Goal: Task Accomplishment & Management: Use online tool/utility

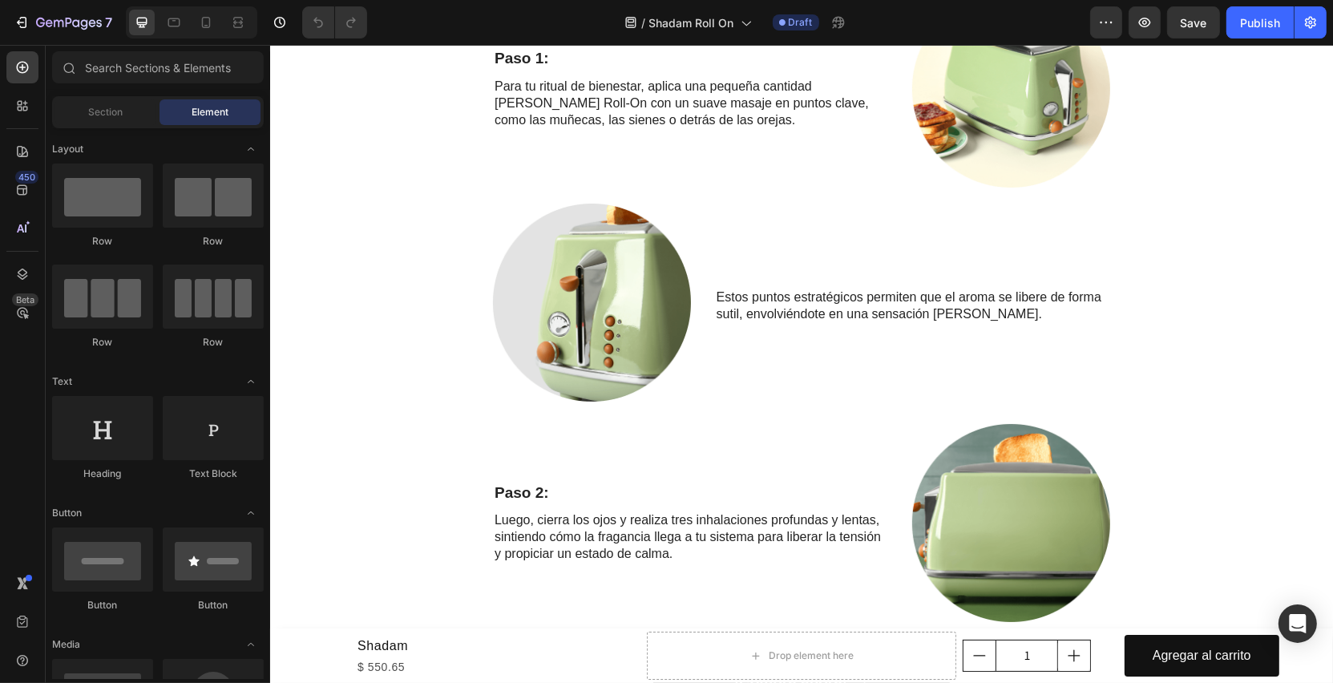
scroll to position [1595, 0]
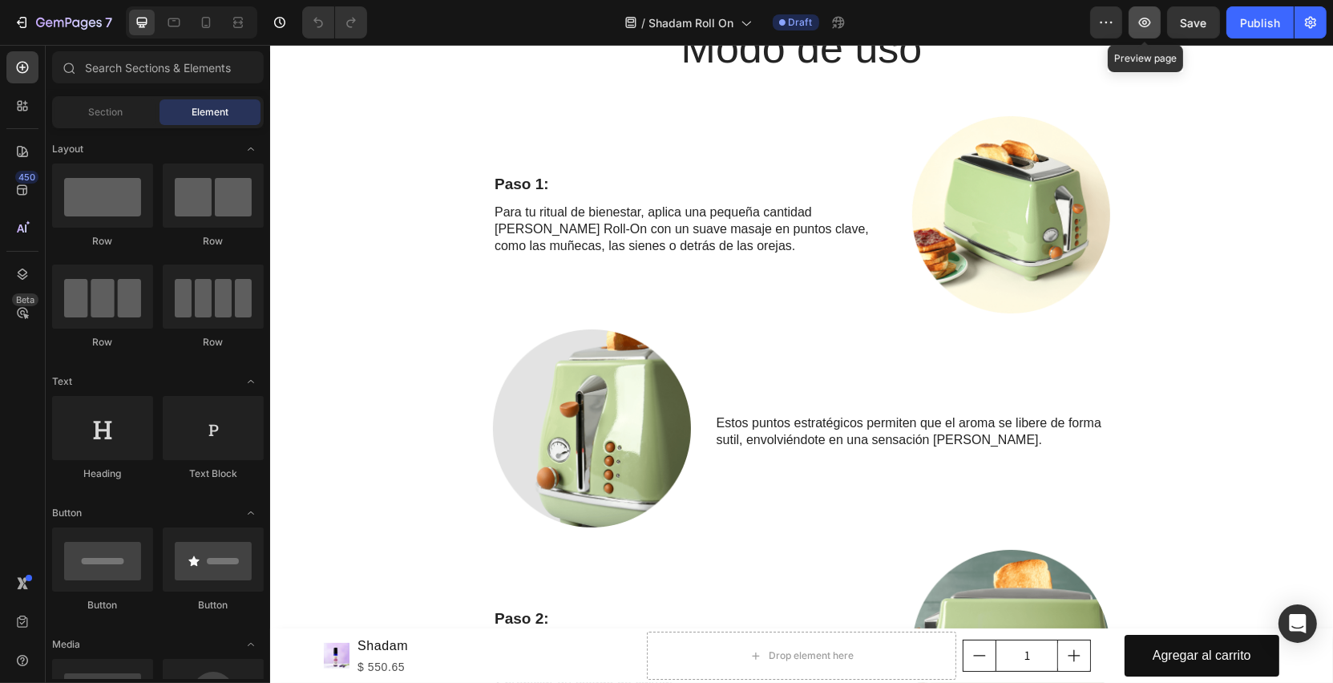
click at [1139, 19] on button "button" at bounding box center [1145, 22] width 32 height 32
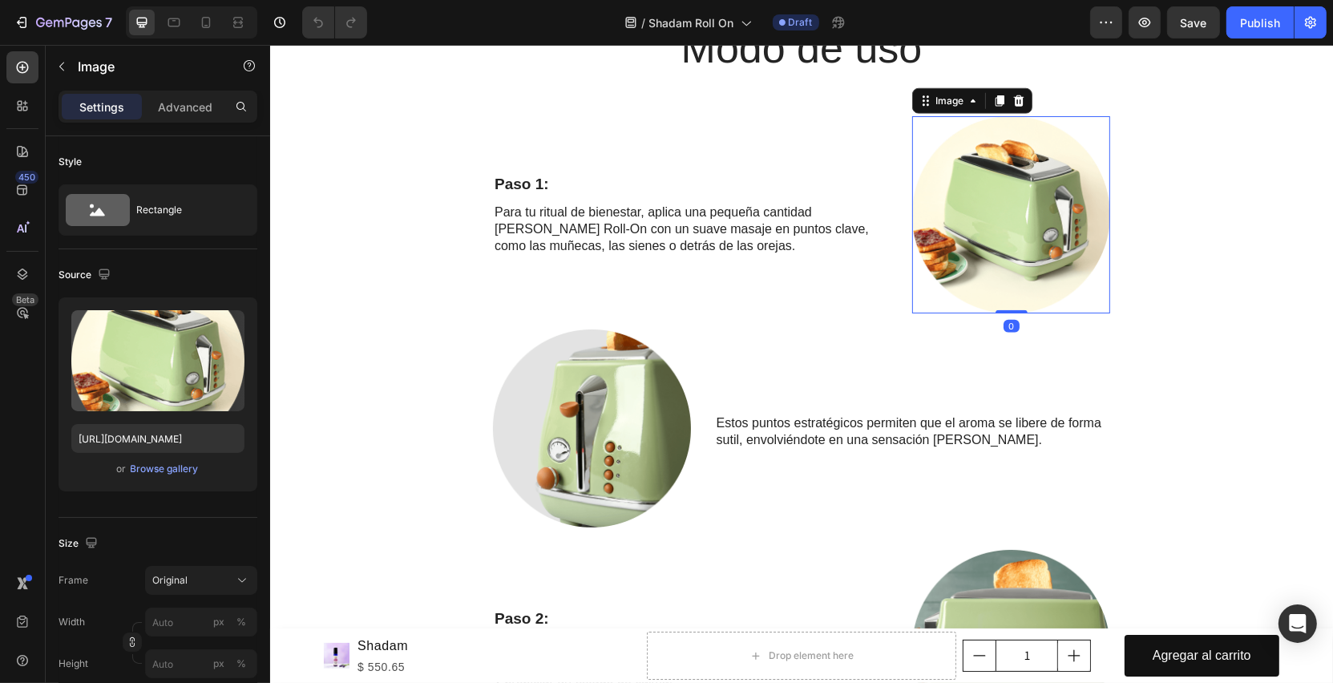
click at [1017, 234] on img at bounding box center [1011, 215] width 198 height 198
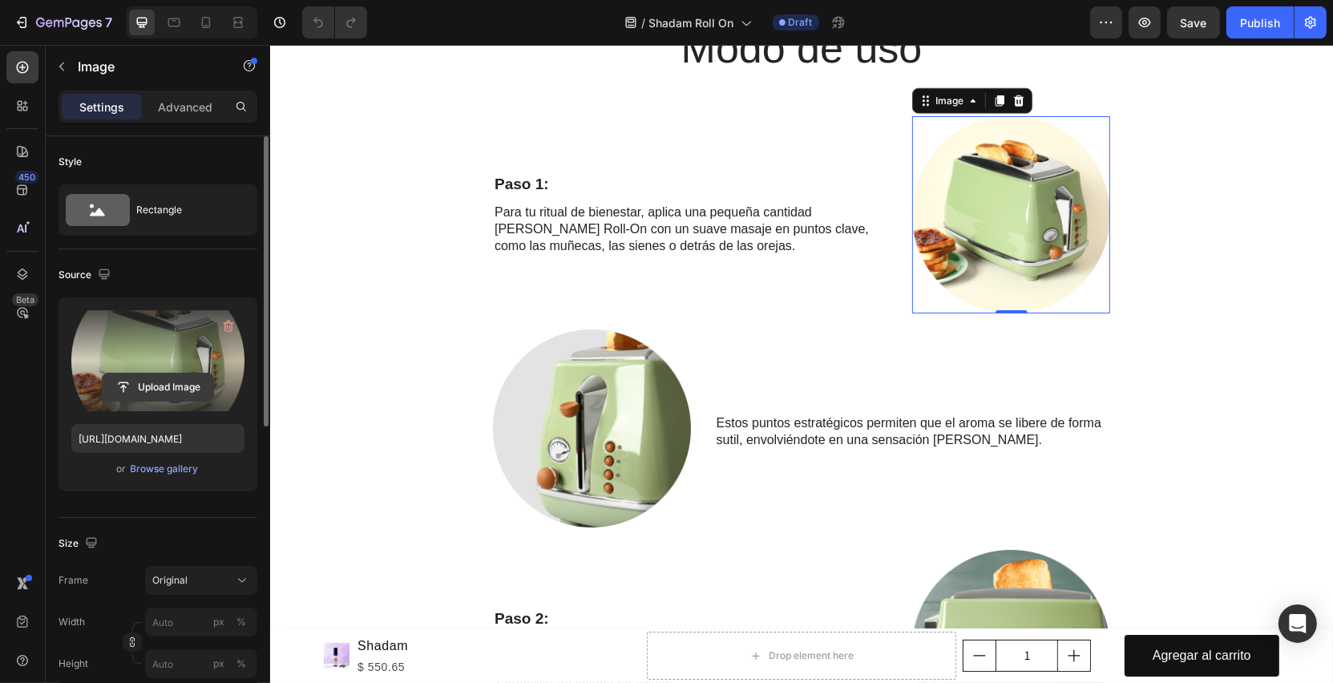
click at [166, 378] on input "file" at bounding box center [158, 387] width 111 height 27
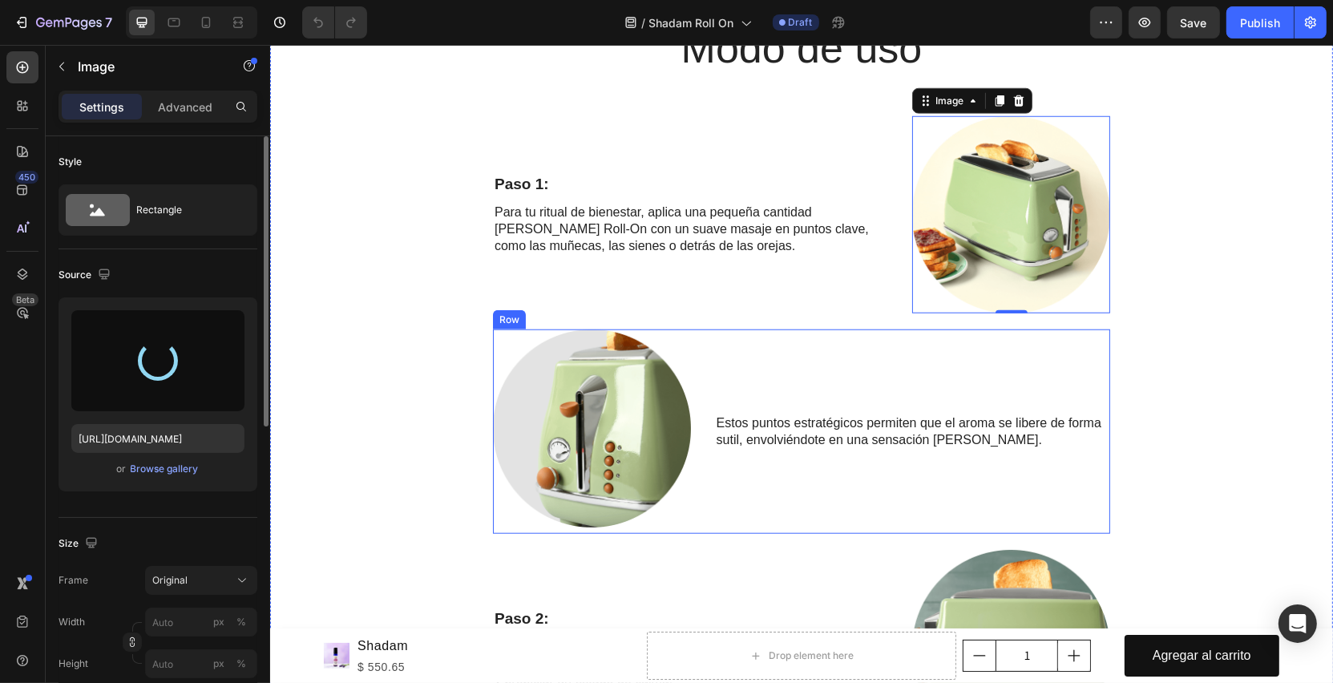
type input "[URL][DOMAIN_NAME]"
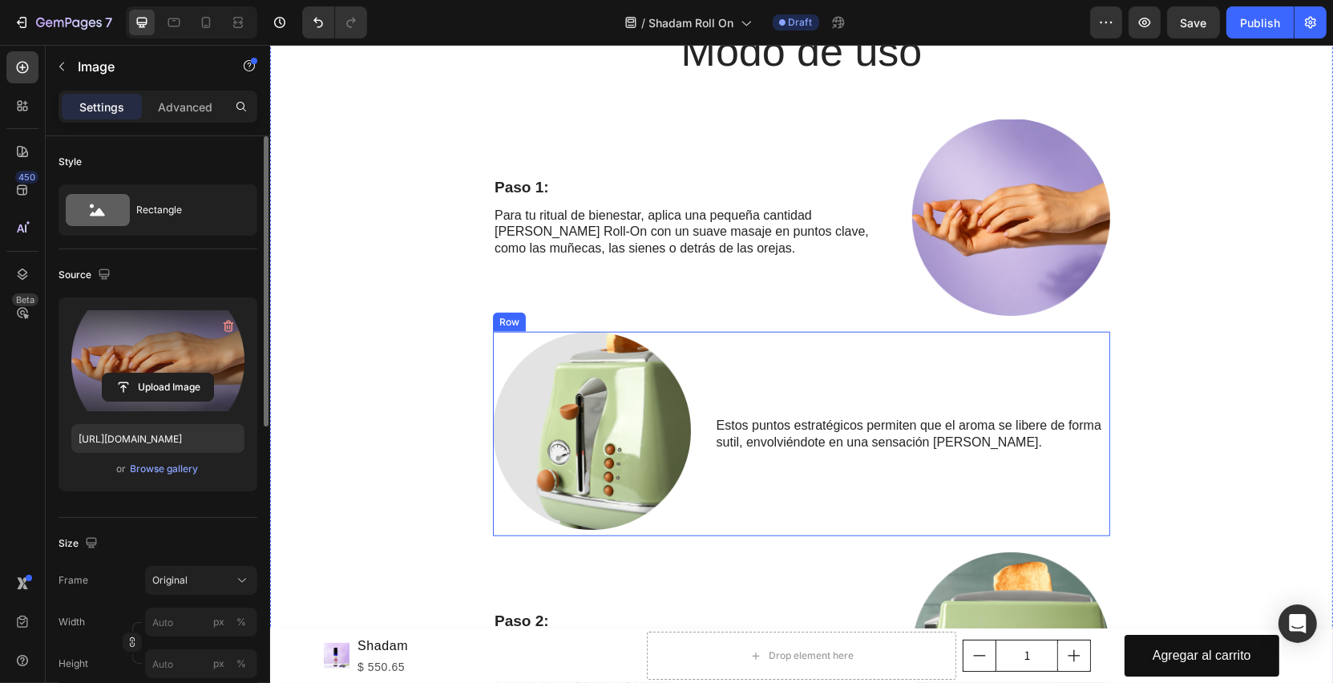
scroll to position [1878, 0]
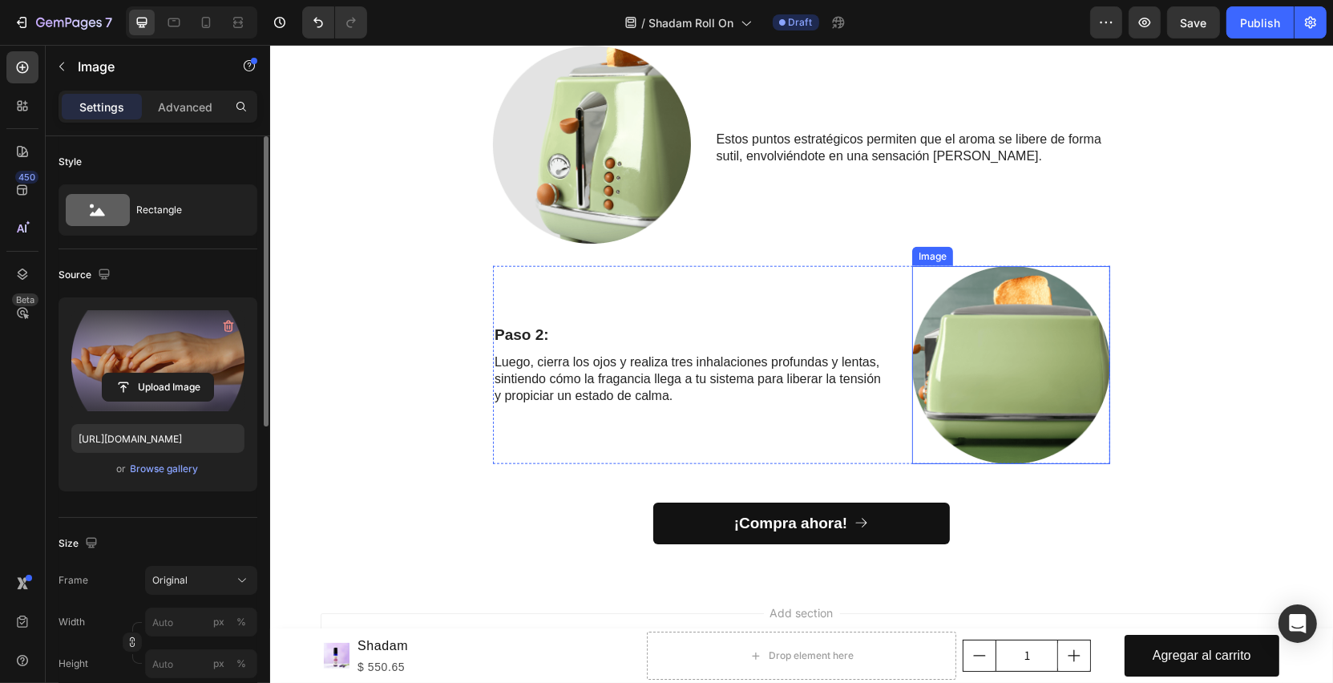
click at [1026, 385] on img at bounding box center [1011, 365] width 198 height 198
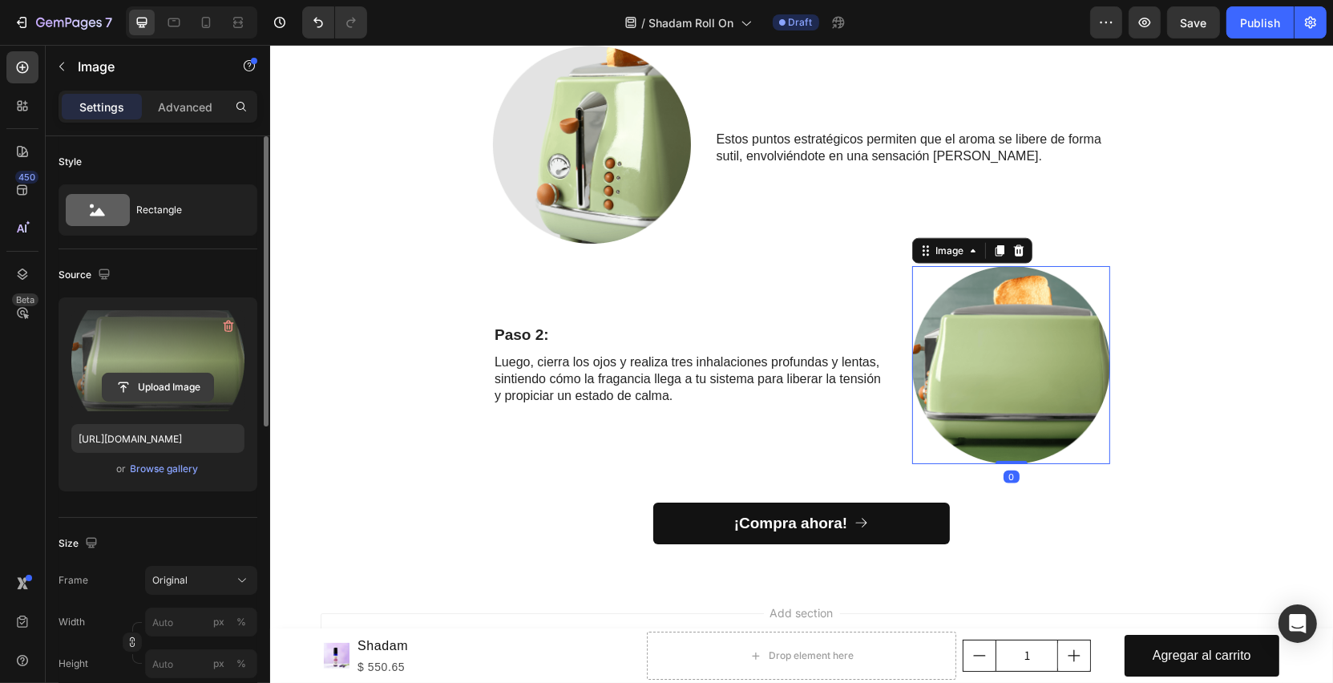
click at [138, 389] on input "file" at bounding box center [158, 387] width 111 height 27
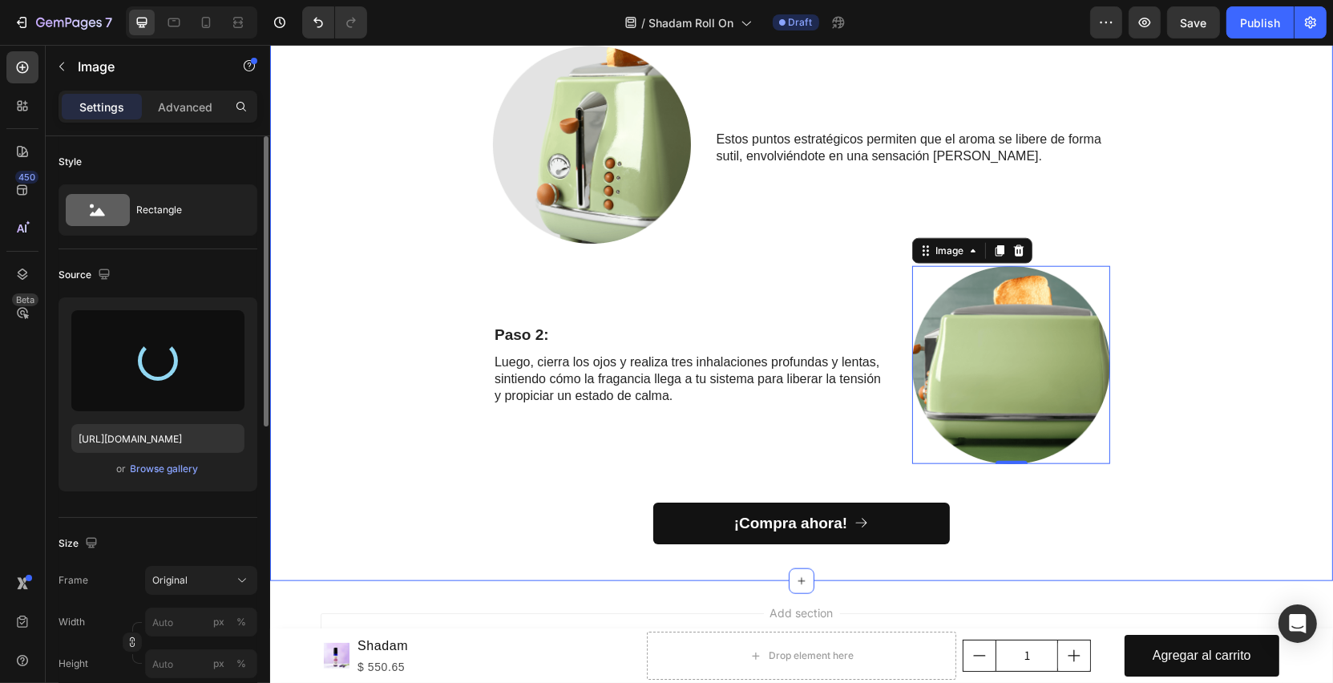
type input "[URL][DOMAIN_NAME]"
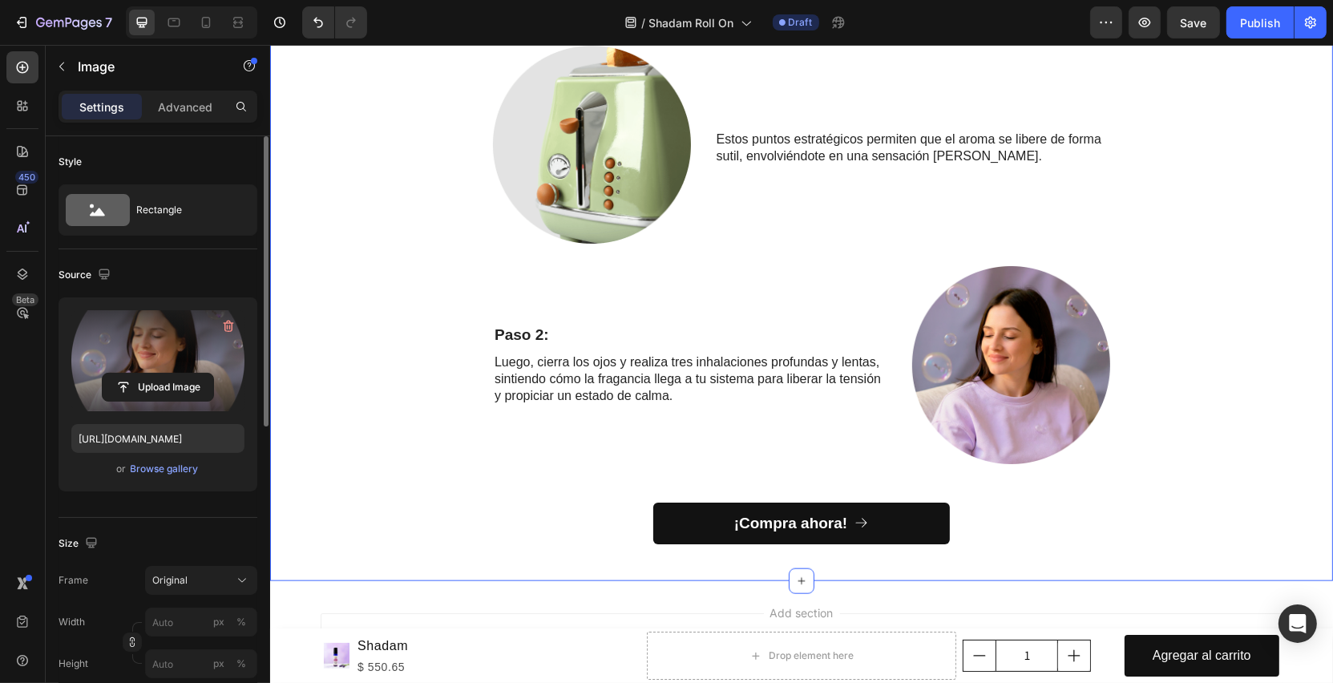
click at [1224, 377] on div "Modo de uso Heading Row Paso 1: Text Block Para tu ritual de bienestar, aplica …" at bounding box center [800, 147] width 1039 height 820
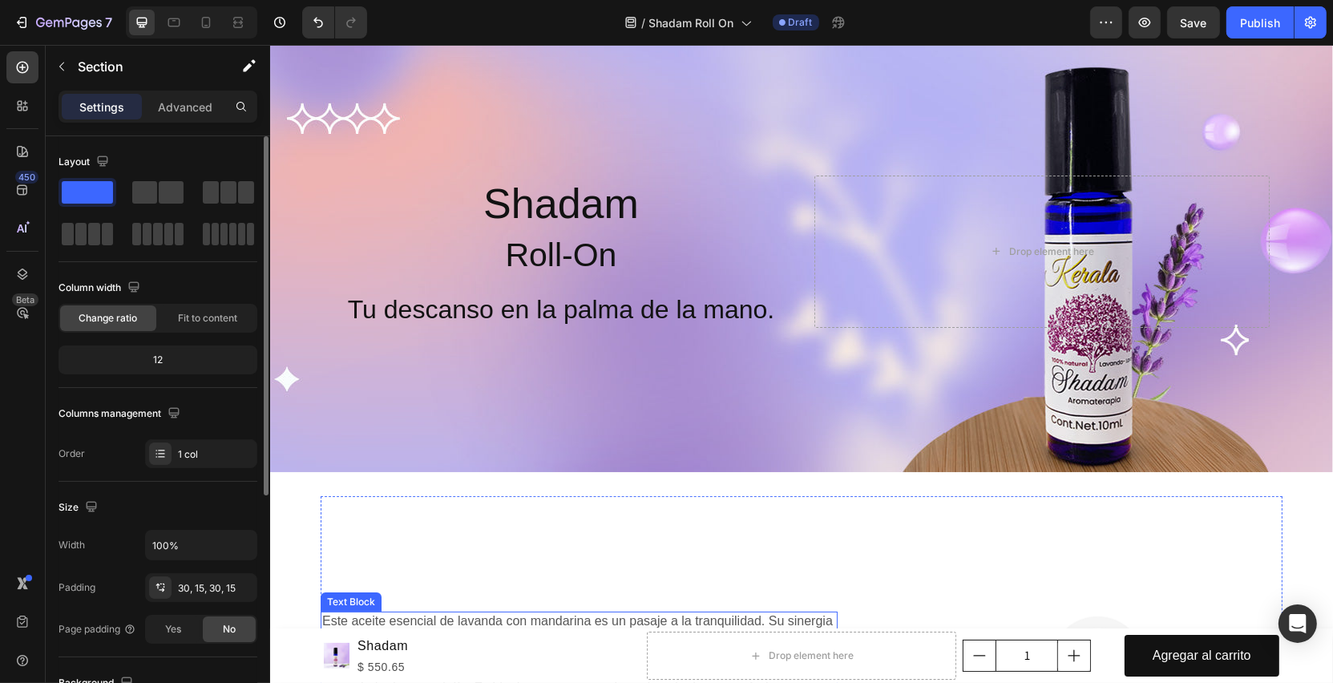
scroll to position [0, 0]
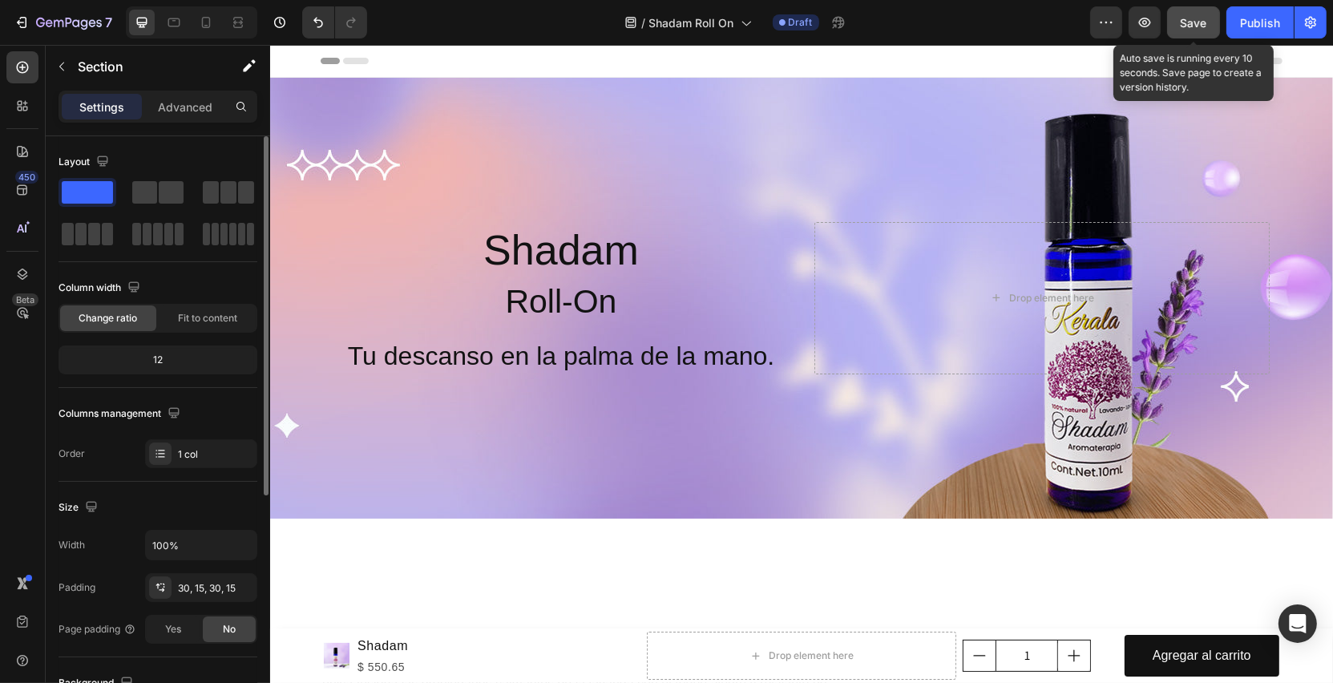
click at [1204, 30] on span "Save" at bounding box center [1194, 23] width 26 height 14
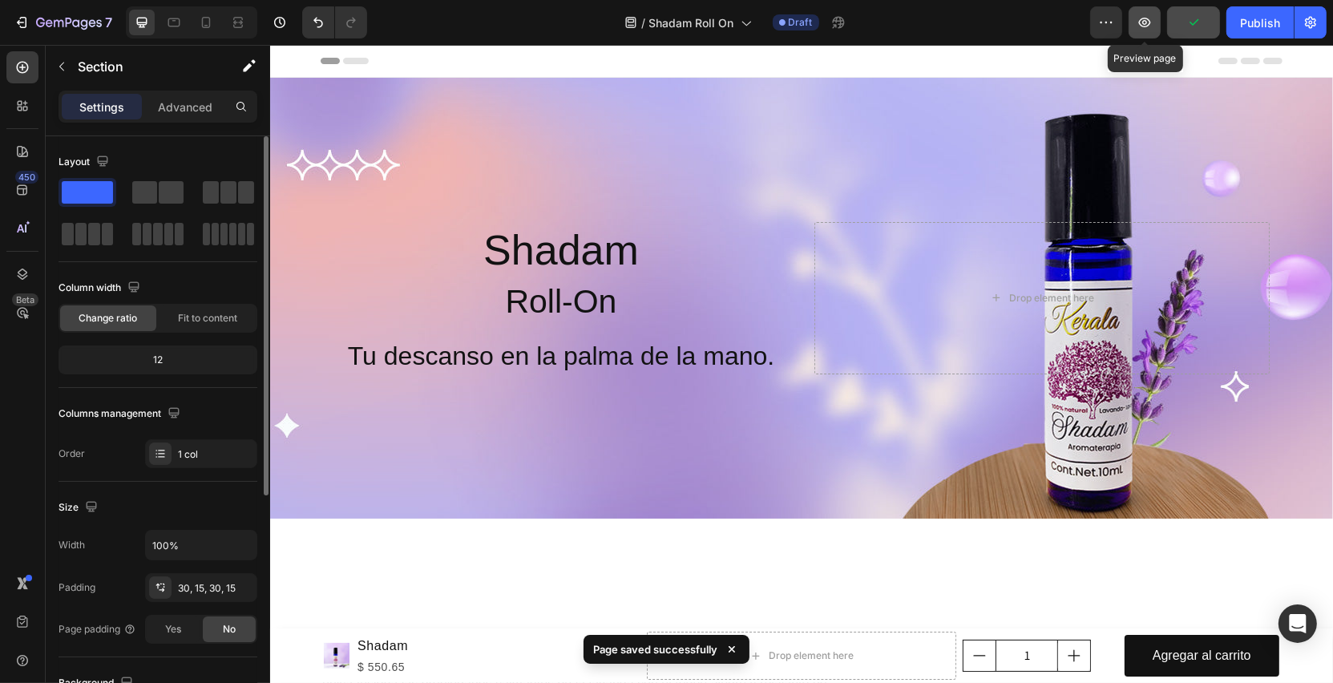
click at [1147, 29] on icon "button" at bounding box center [1145, 22] width 16 height 16
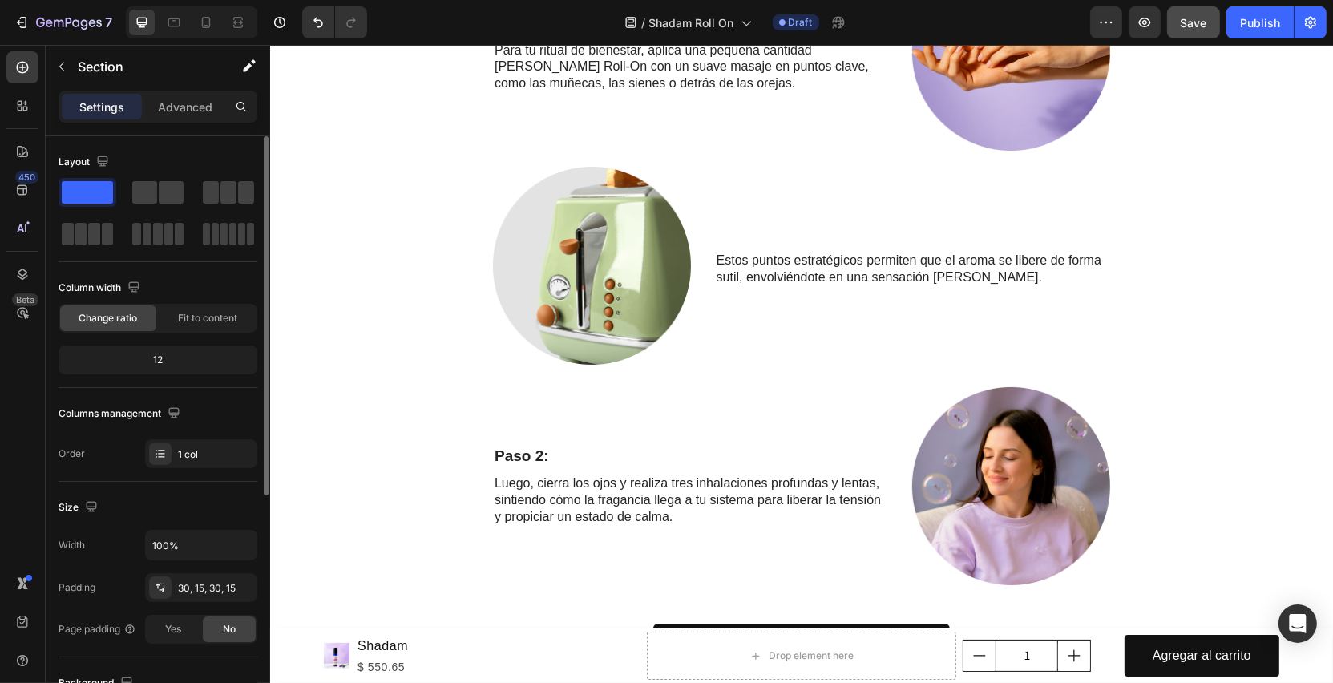
scroll to position [1839, 0]
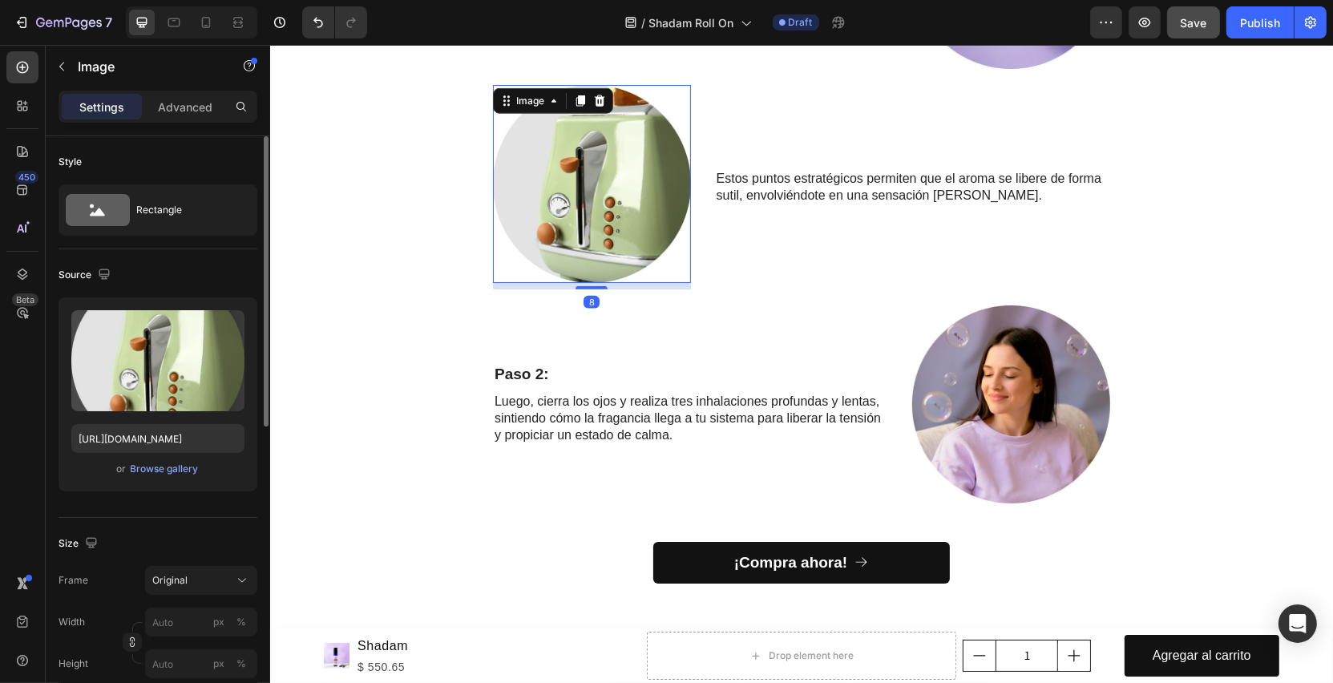
click at [602, 225] on img at bounding box center [591, 184] width 198 height 198
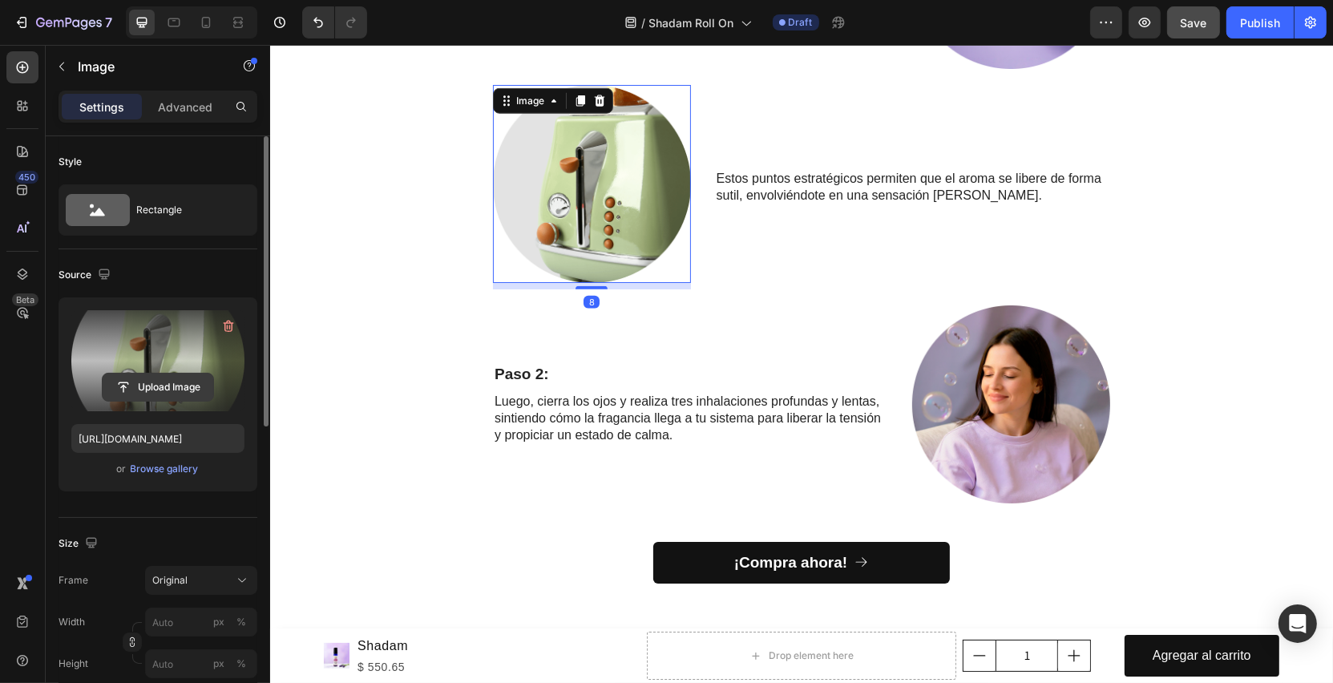
click at [152, 388] on input "file" at bounding box center [158, 387] width 111 height 27
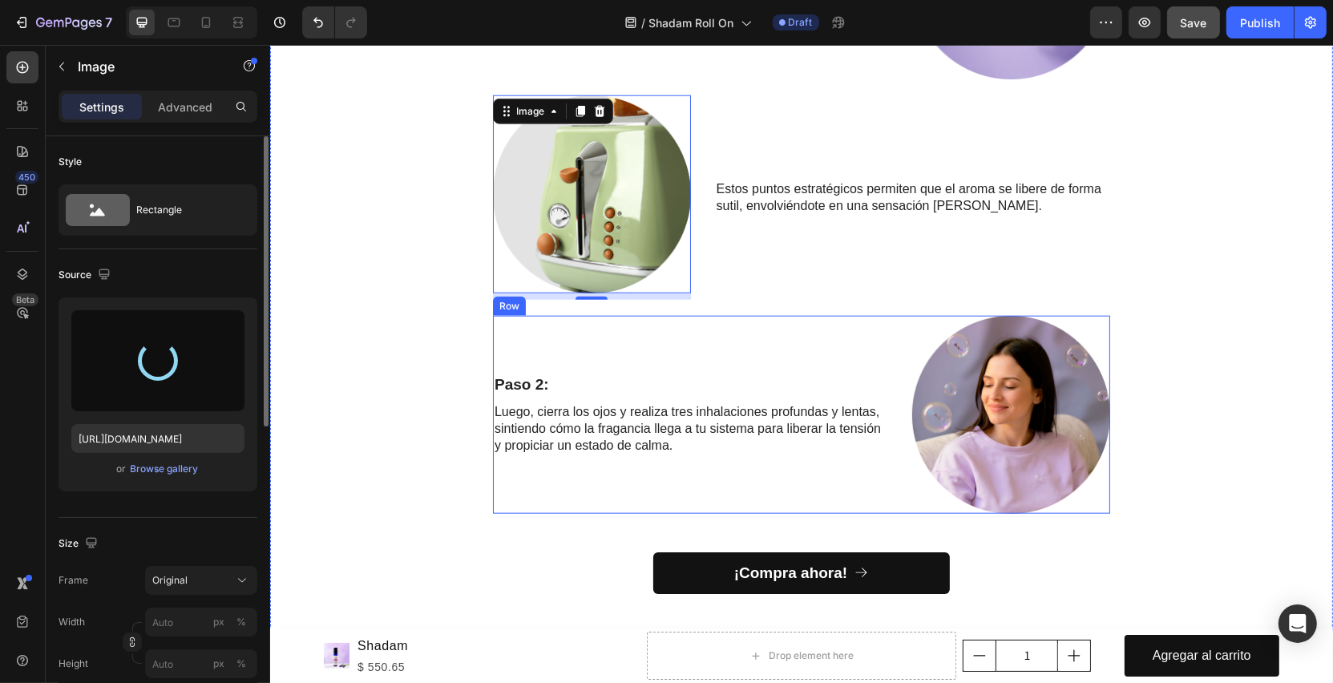
type input "[URL][DOMAIN_NAME]"
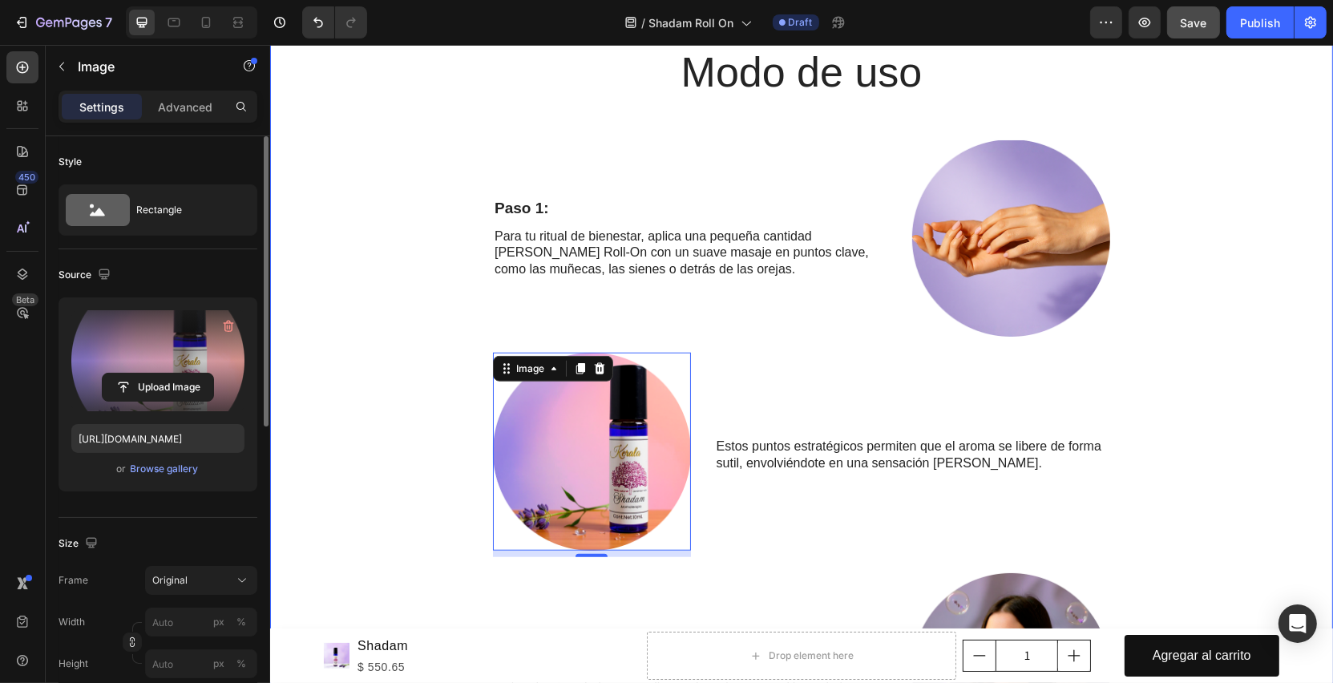
scroll to position [1561, 0]
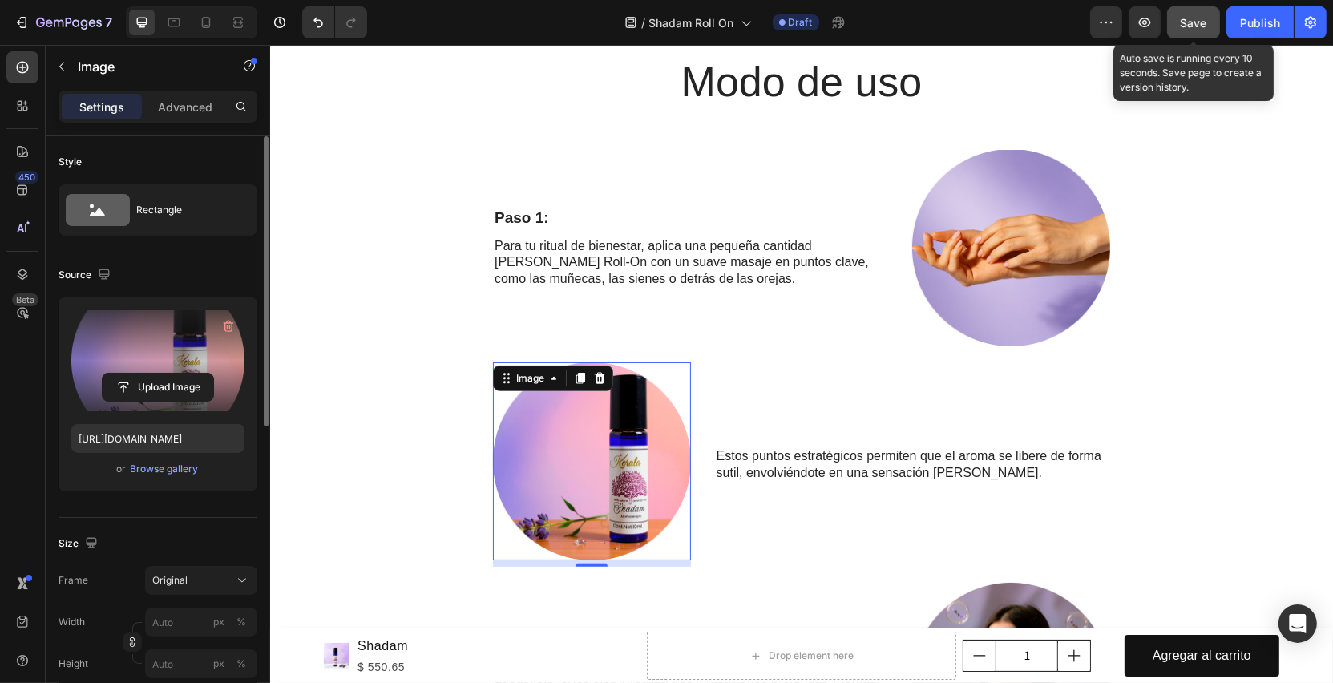
click at [1199, 25] on span "Save" at bounding box center [1194, 23] width 26 height 14
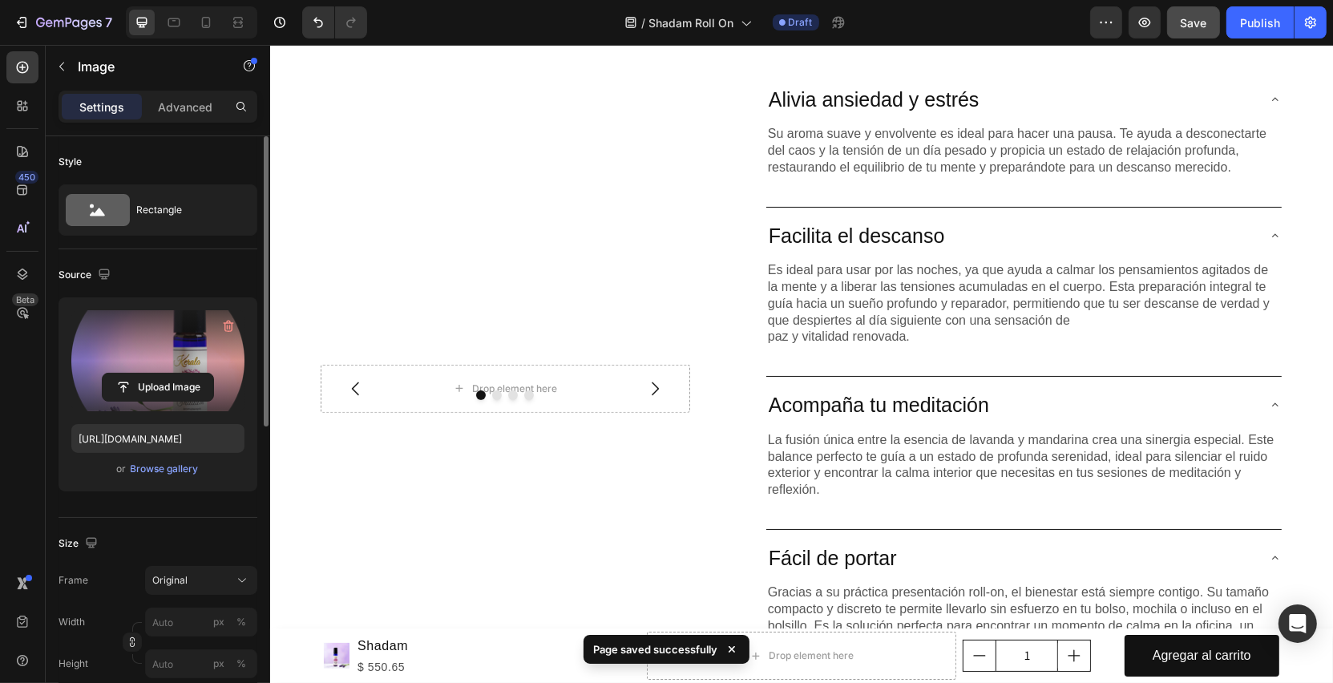
scroll to position [582, 0]
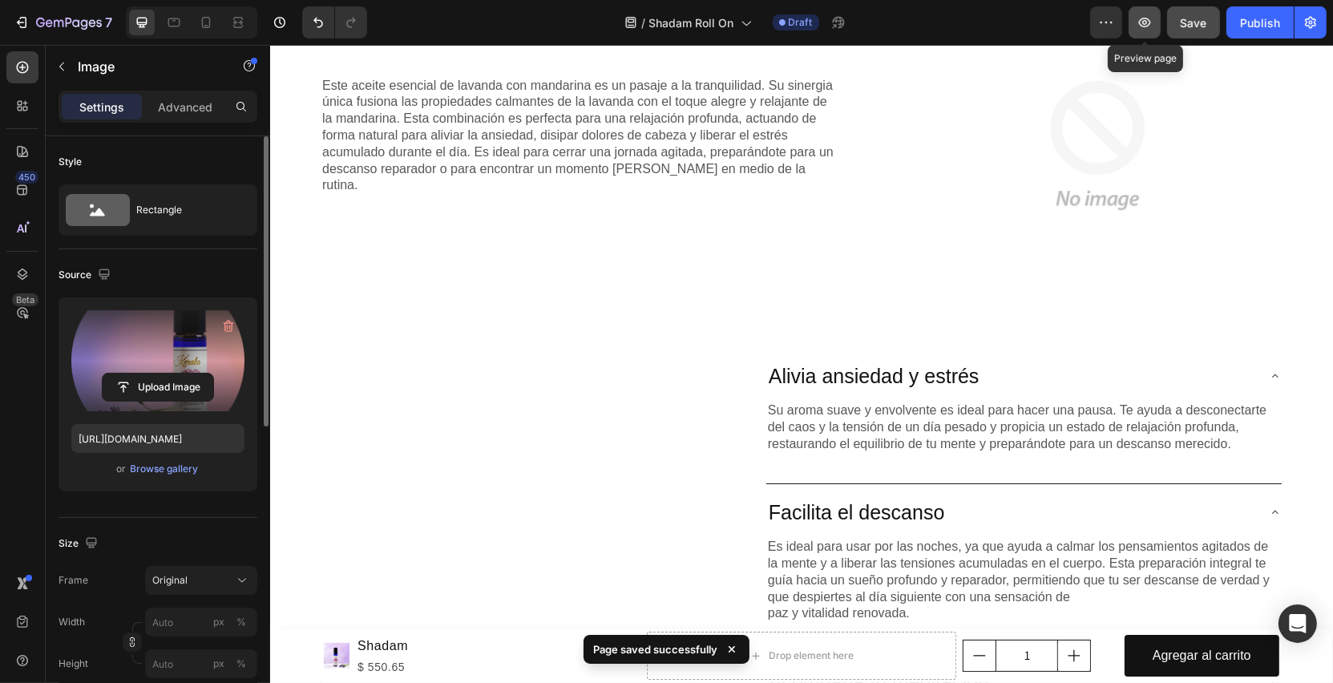
click at [1152, 30] on icon "button" at bounding box center [1145, 22] width 16 height 16
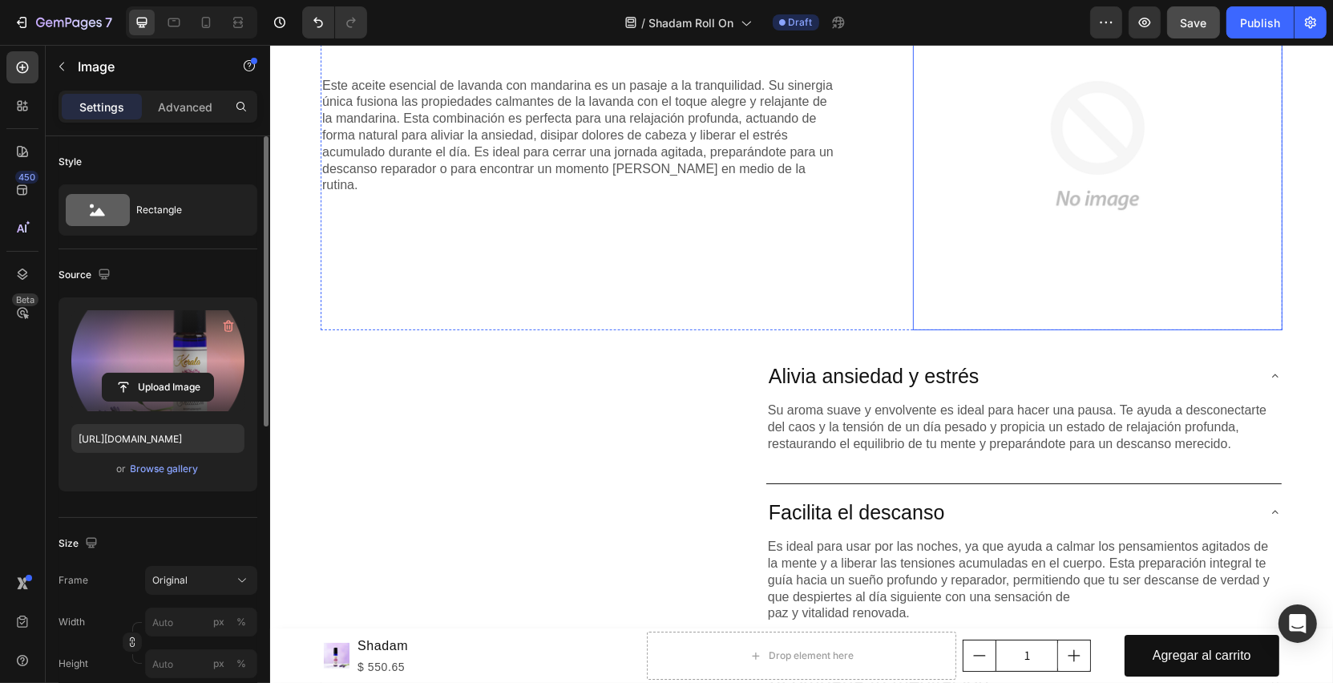
click at [1105, 184] on img at bounding box center [1097, 146] width 370 height 370
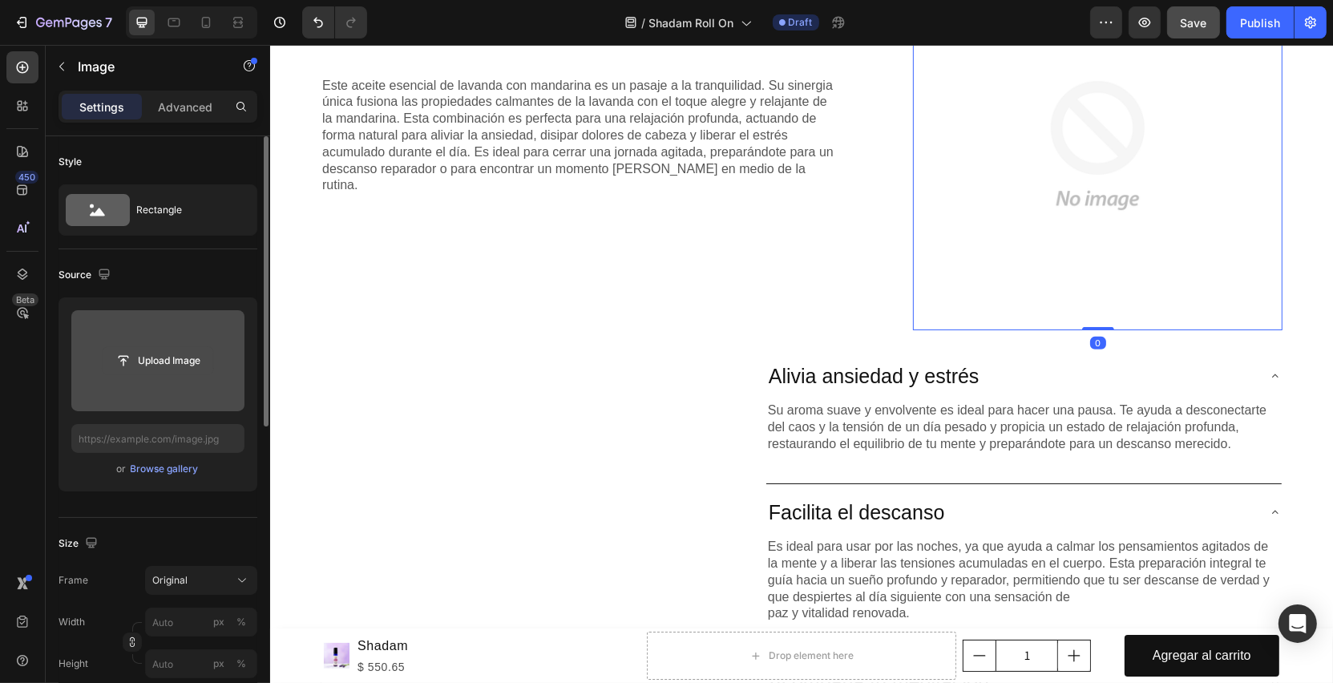
click at [195, 350] on input "file" at bounding box center [158, 360] width 111 height 27
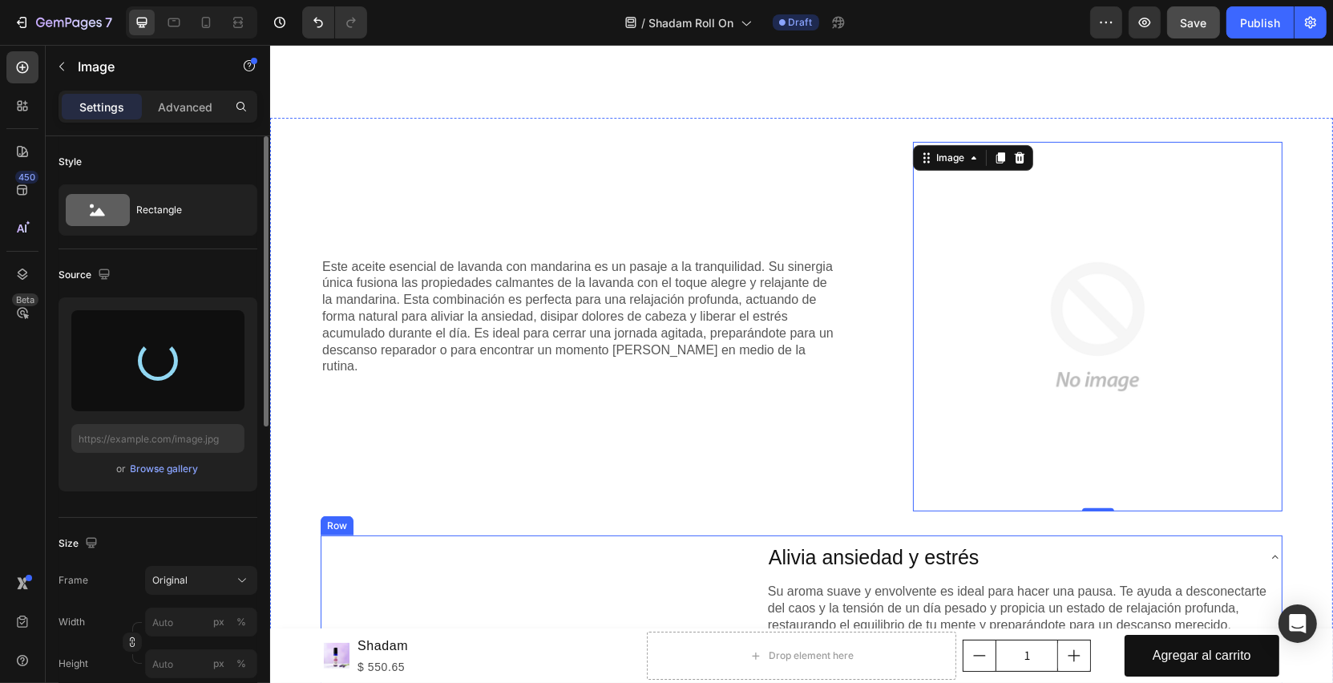
scroll to position [358, 0]
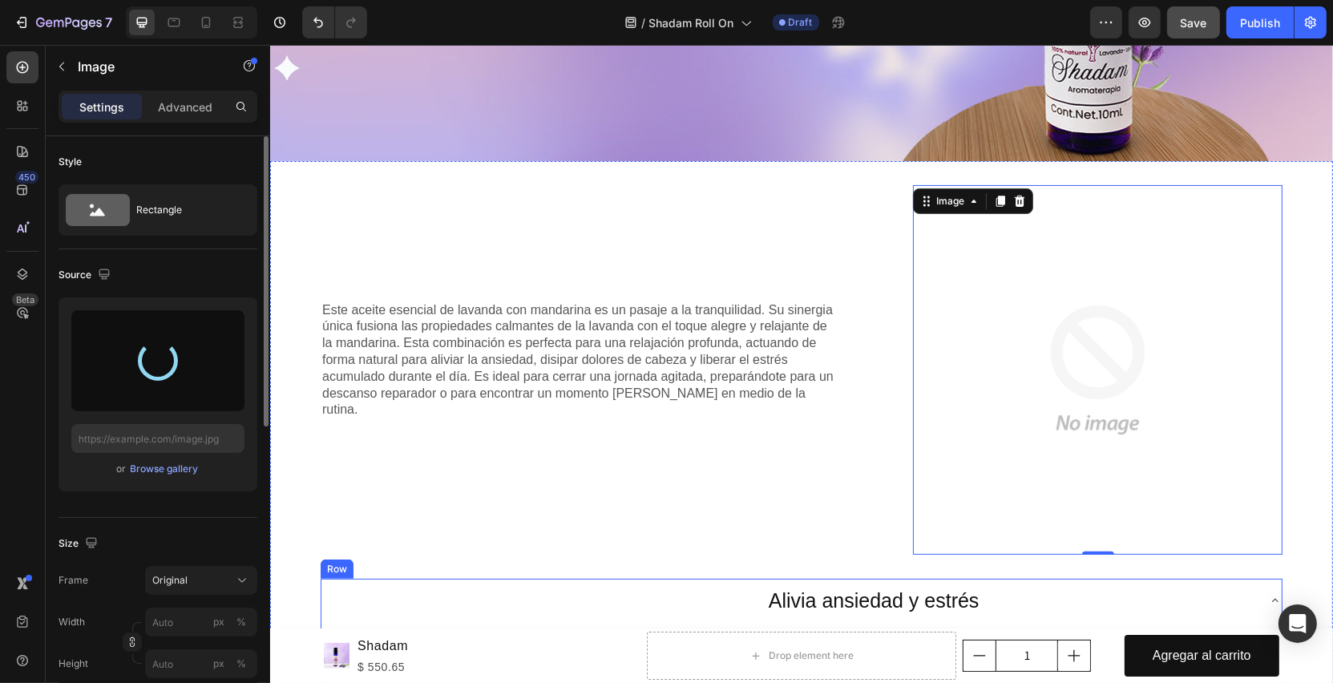
type input "[URL][DOMAIN_NAME]"
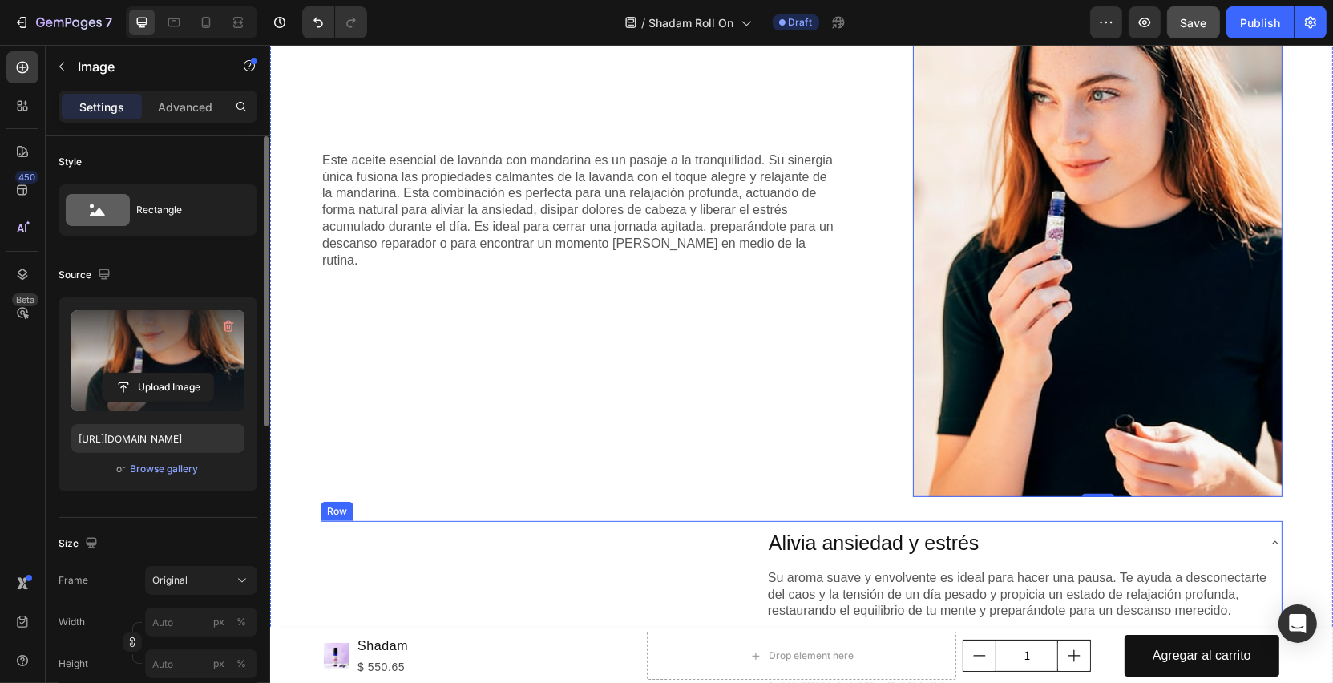
scroll to position [596, 0]
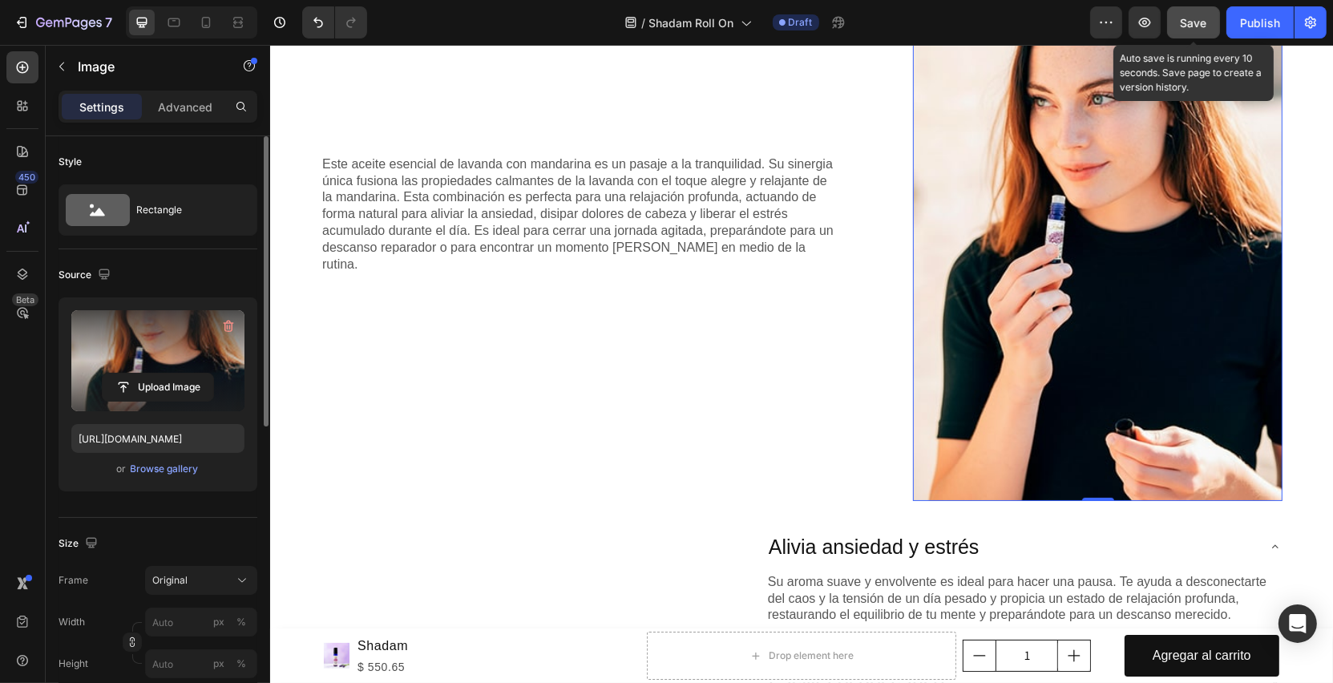
click at [1184, 32] on button "Save" at bounding box center [1193, 22] width 53 height 32
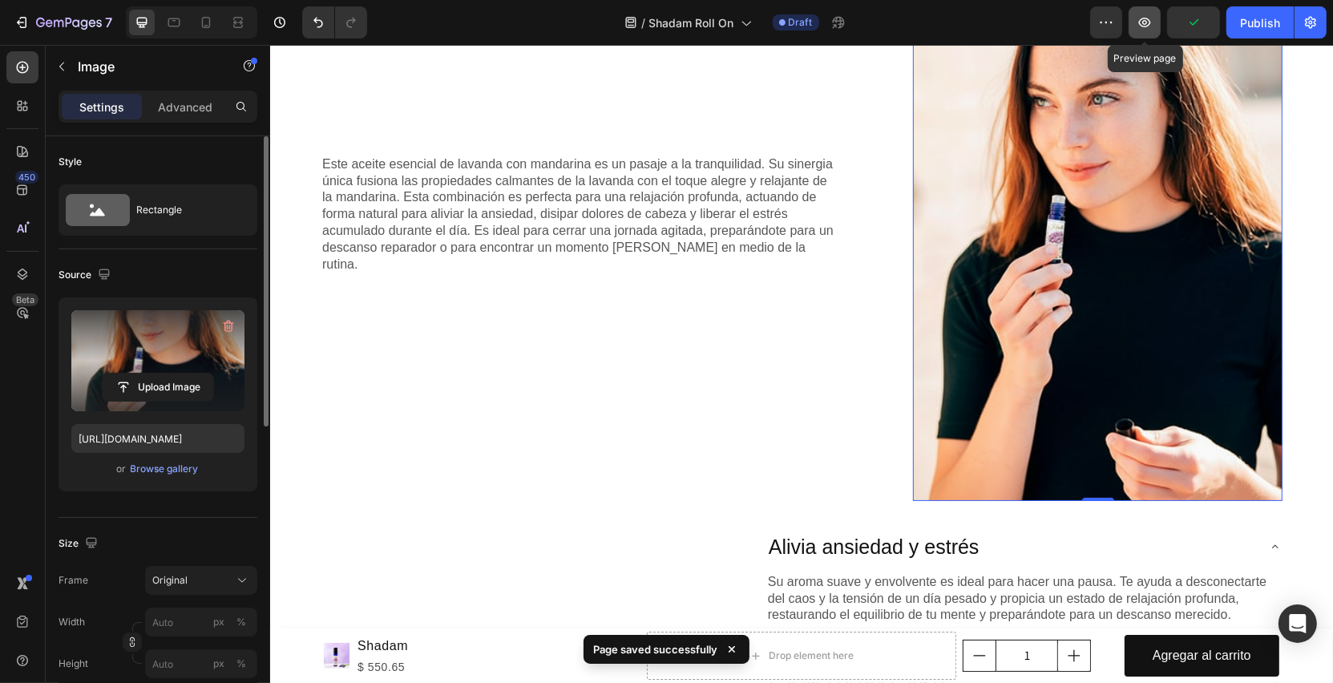
click at [1152, 26] on icon "button" at bounding box center [1145, 22] width 16 height 16
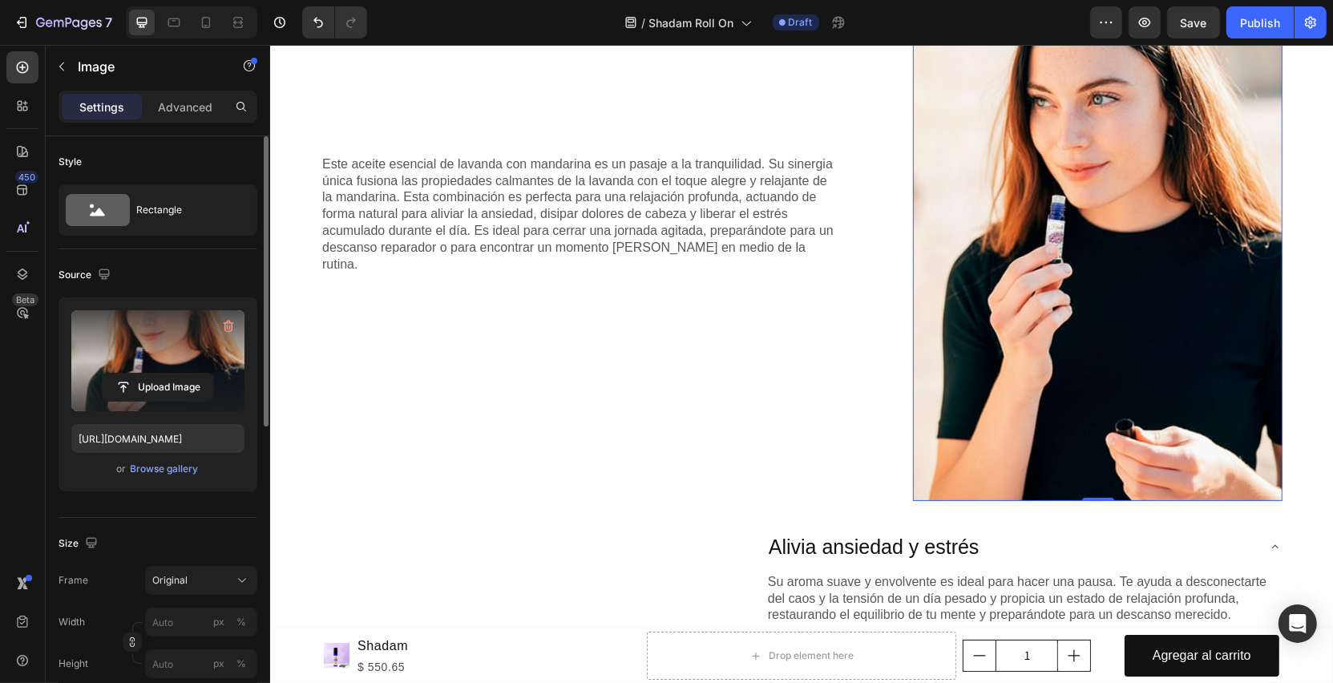
click at [1006, 250] on img at bounding box center [1097, 224] width 370 height 554
click at [226, 334] on button "button" at bounding box center [229, 327] width 26 height 26
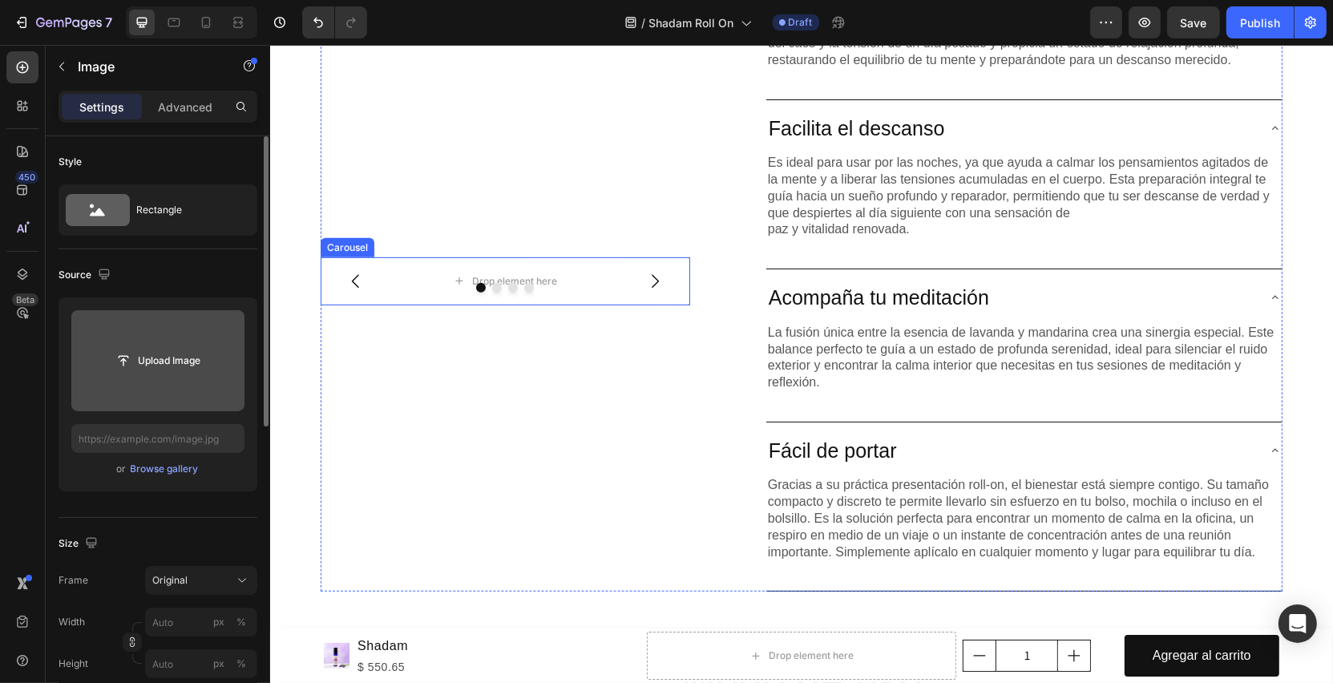
scroll to position [953, 0]
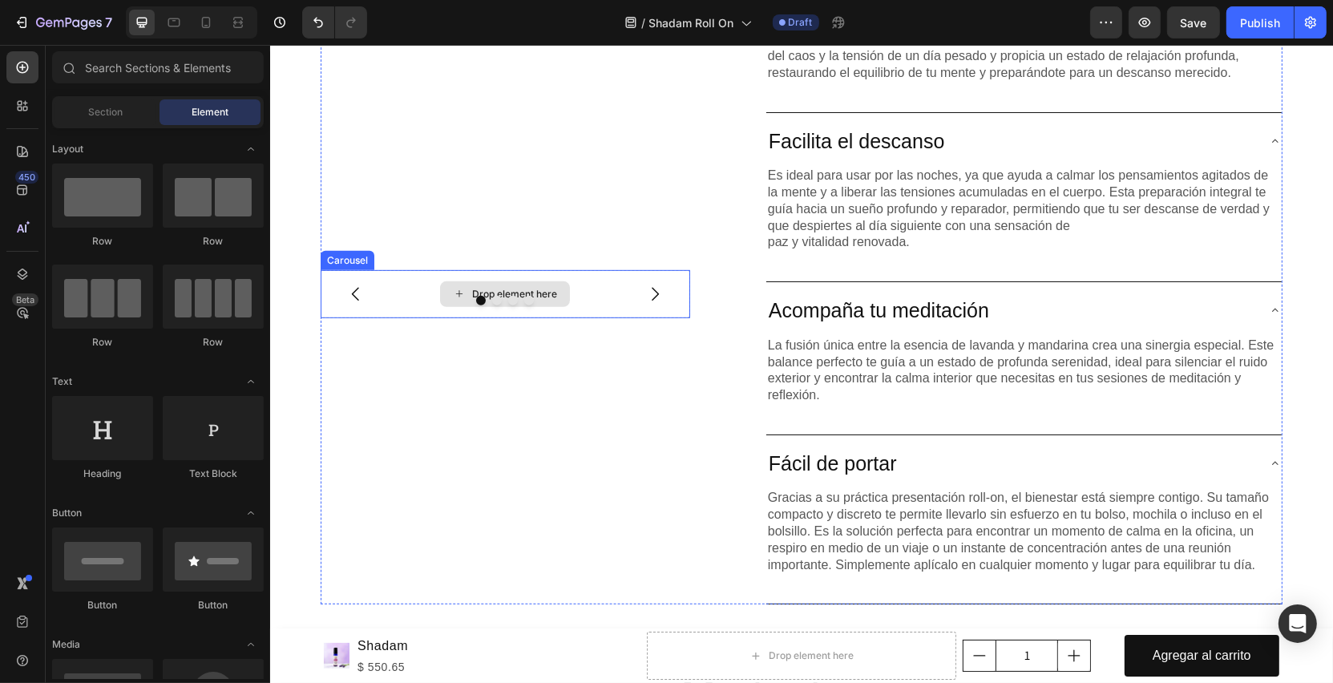
click at [520, 292] on div "Drop element here" at bounding box center [513, 294] width 85 height 13
click at [118, 117] on span "Section" at bounding box center [106, 112] width 34 height 14
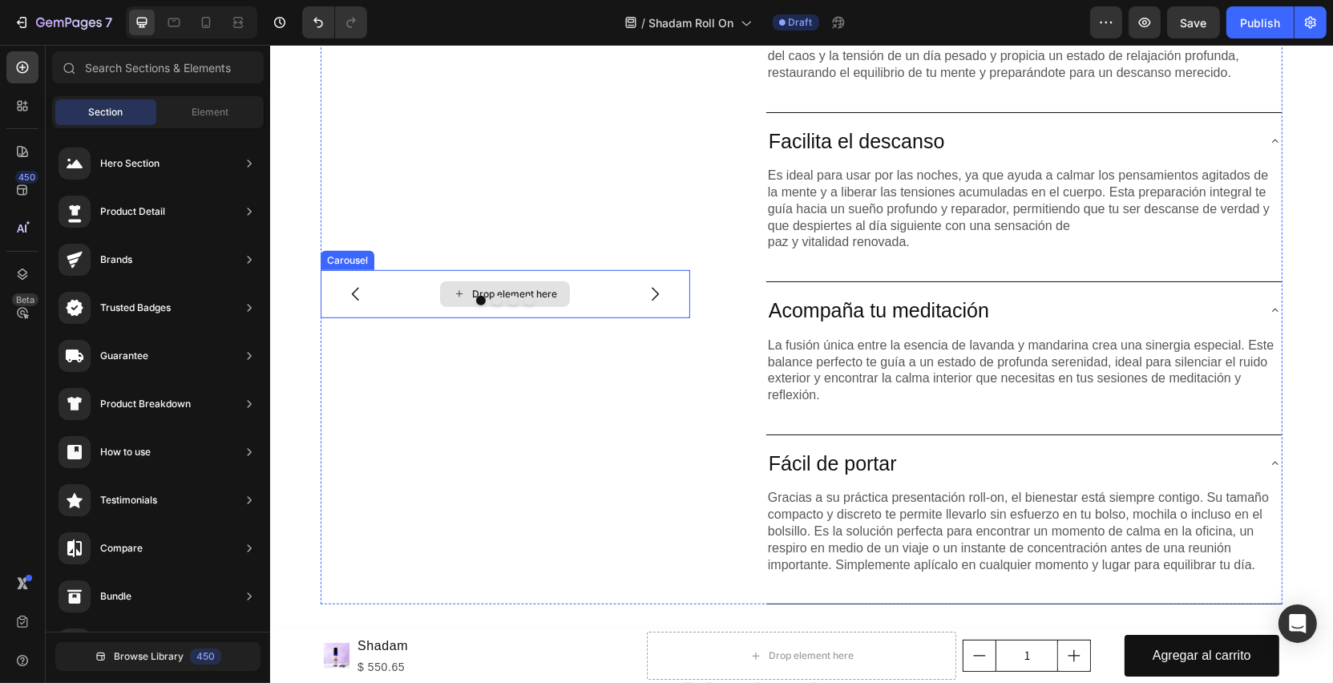
click at [558, 277] on div "Drop element here" at bounding box center [505, 294] width 370 height 48
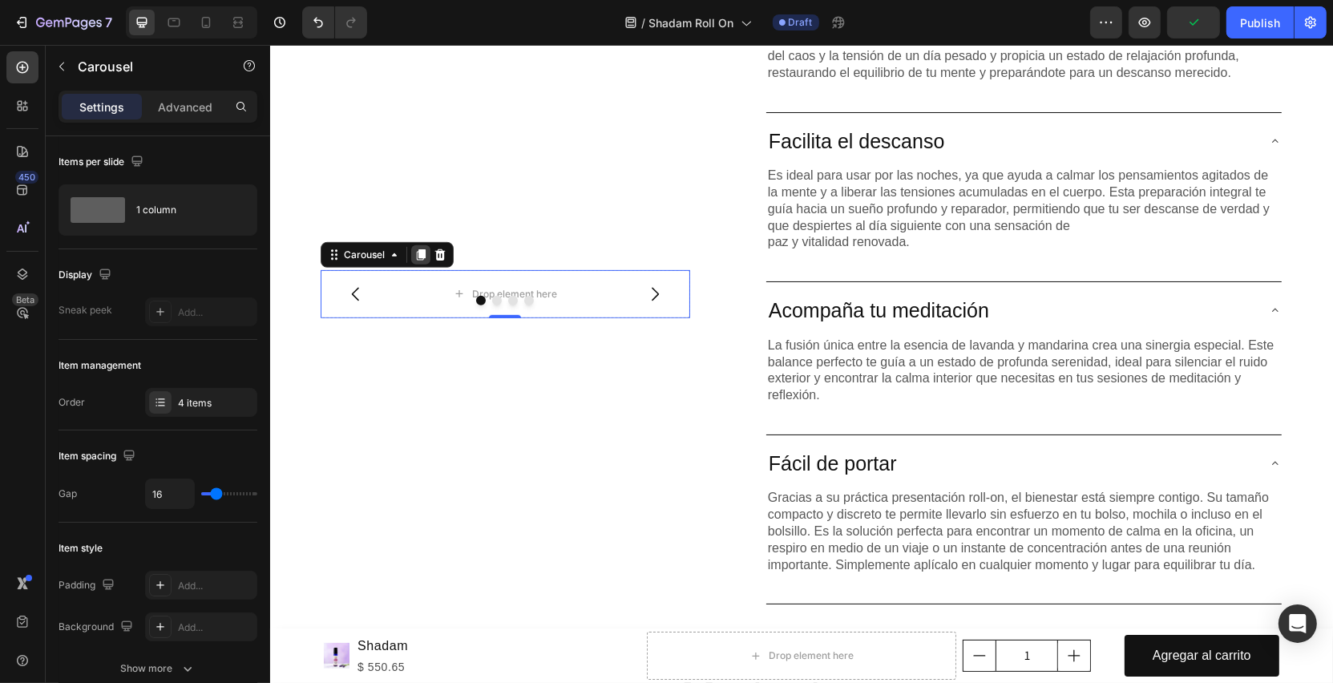
click at [416, 255] on icon at bounding box center [420, 254] width 9 height 11
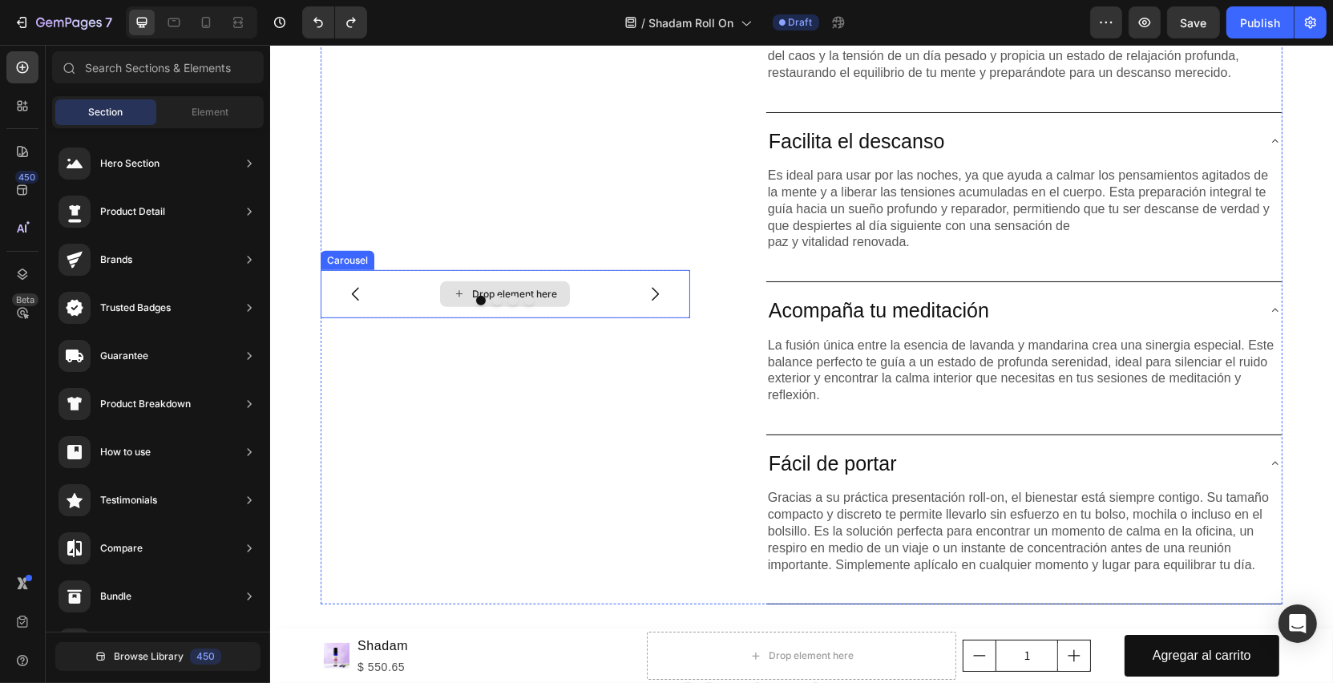
click at [455, 290] on icon at bounding box center [458, 294] width 13 height 14
click at [556, 292] on div "Drop element here" at bounding box center [504, 294] width 130 height 26
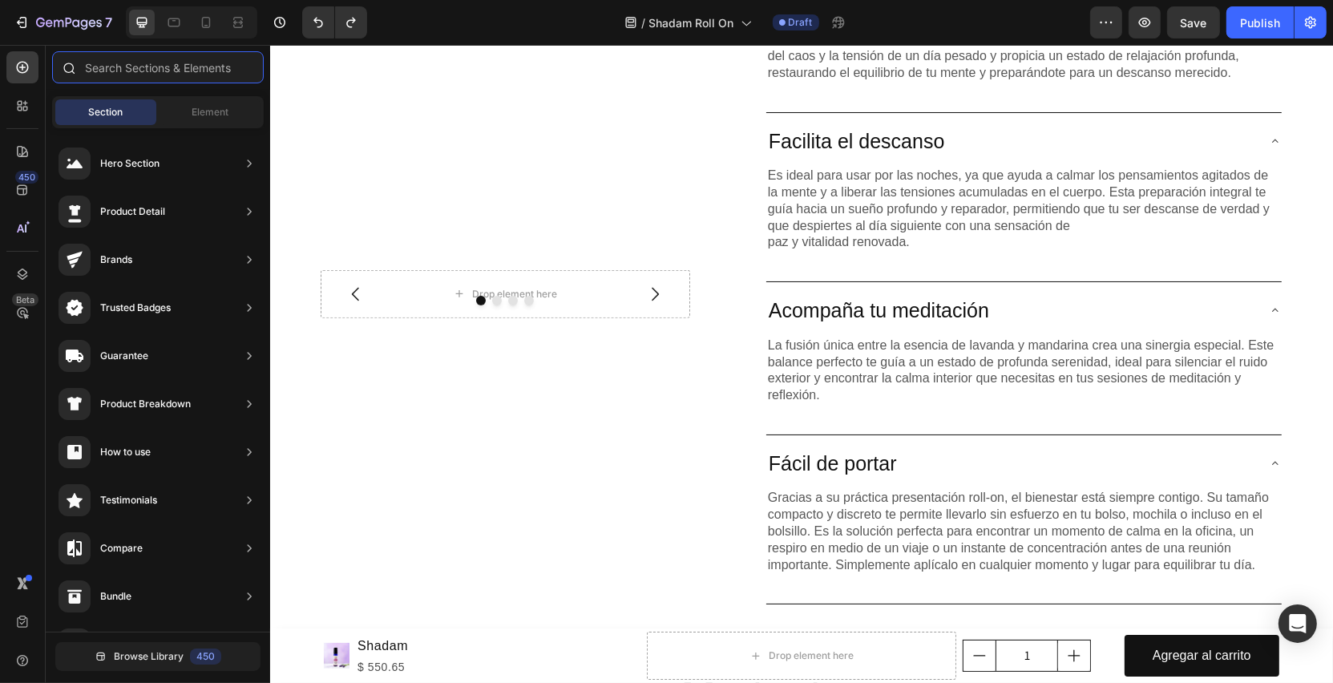
click at [200, 80] on input "text" at bounding box center [158, 67] width 212 height 32
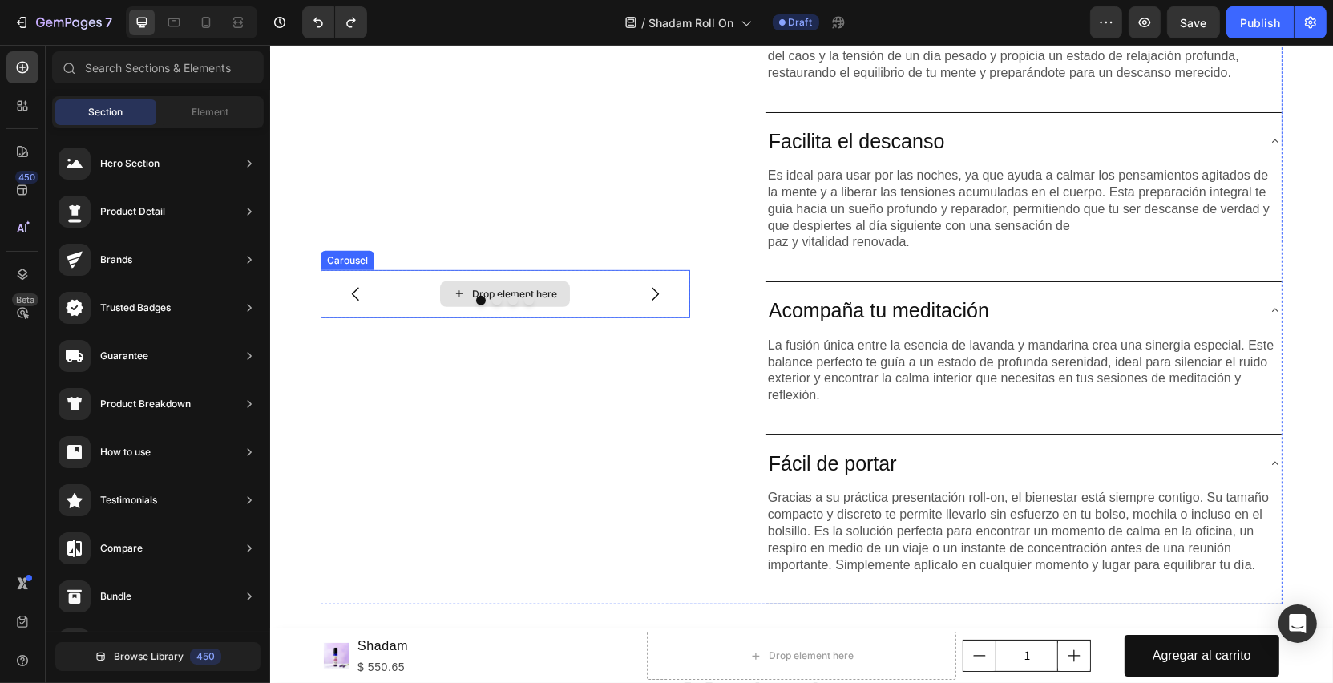
click at [574, 288] on div "Drop element here" at bounding box center [505, 294] width 370 height 48
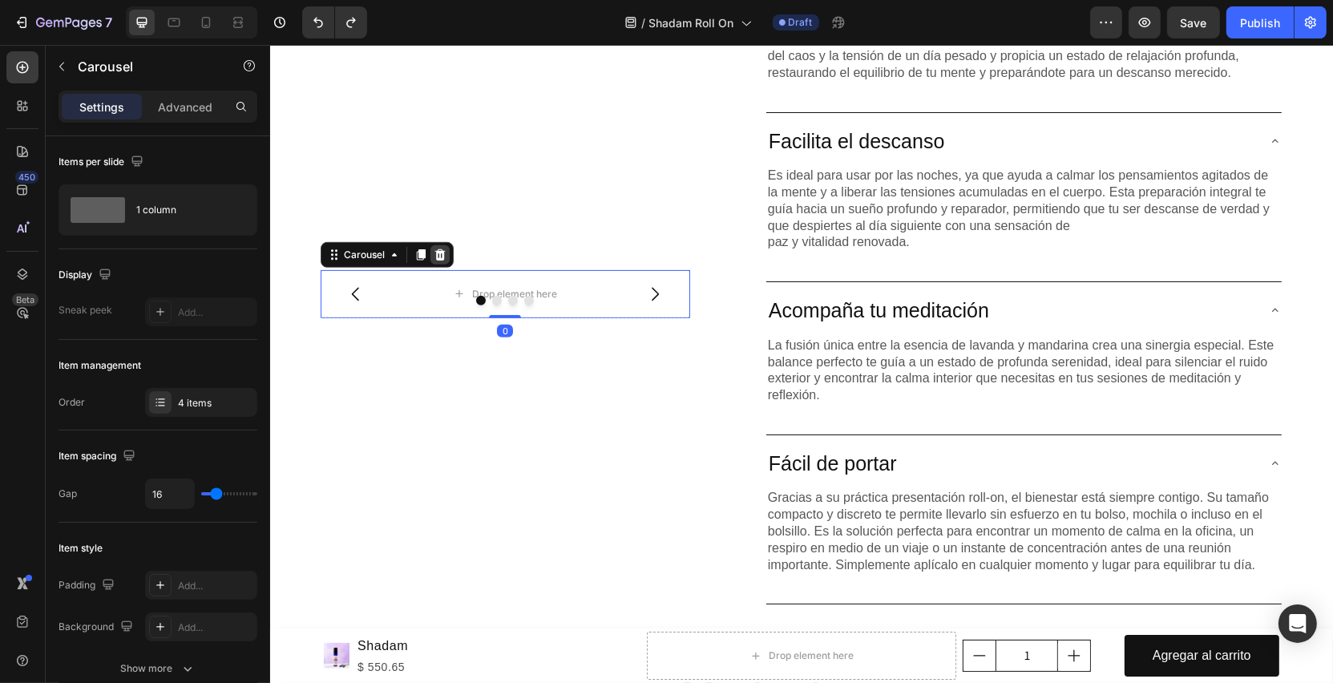
click at [438, 255] on icon at bounding box center [439, 255] width 13 height 13
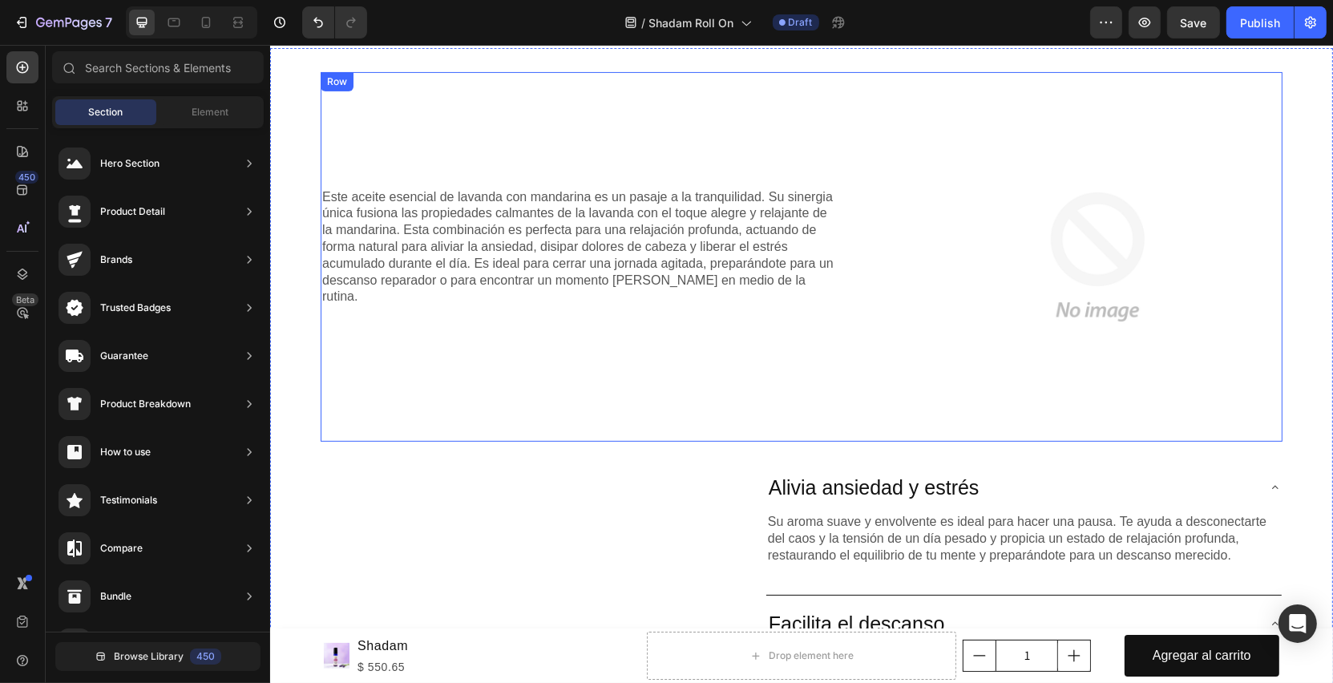
scroll to position [463, 0]
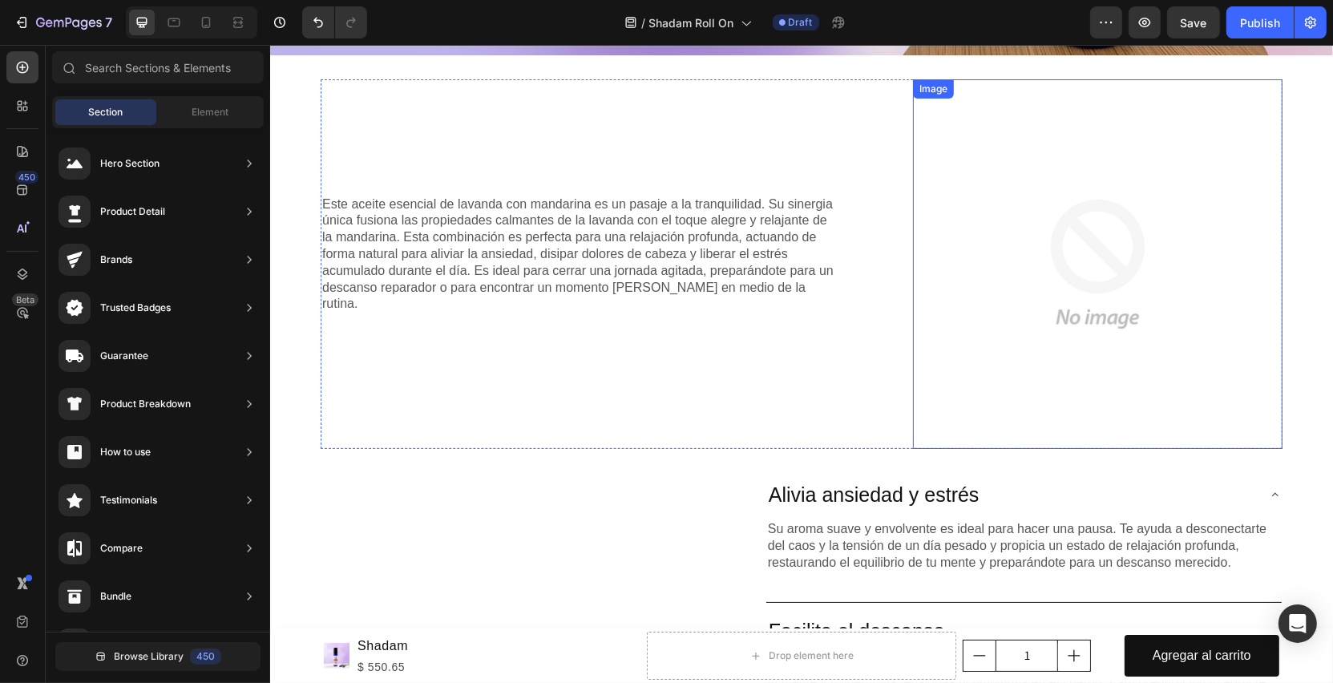
click at [1121, 236] on img at bounding box center [1097, 264] width 370 height 370
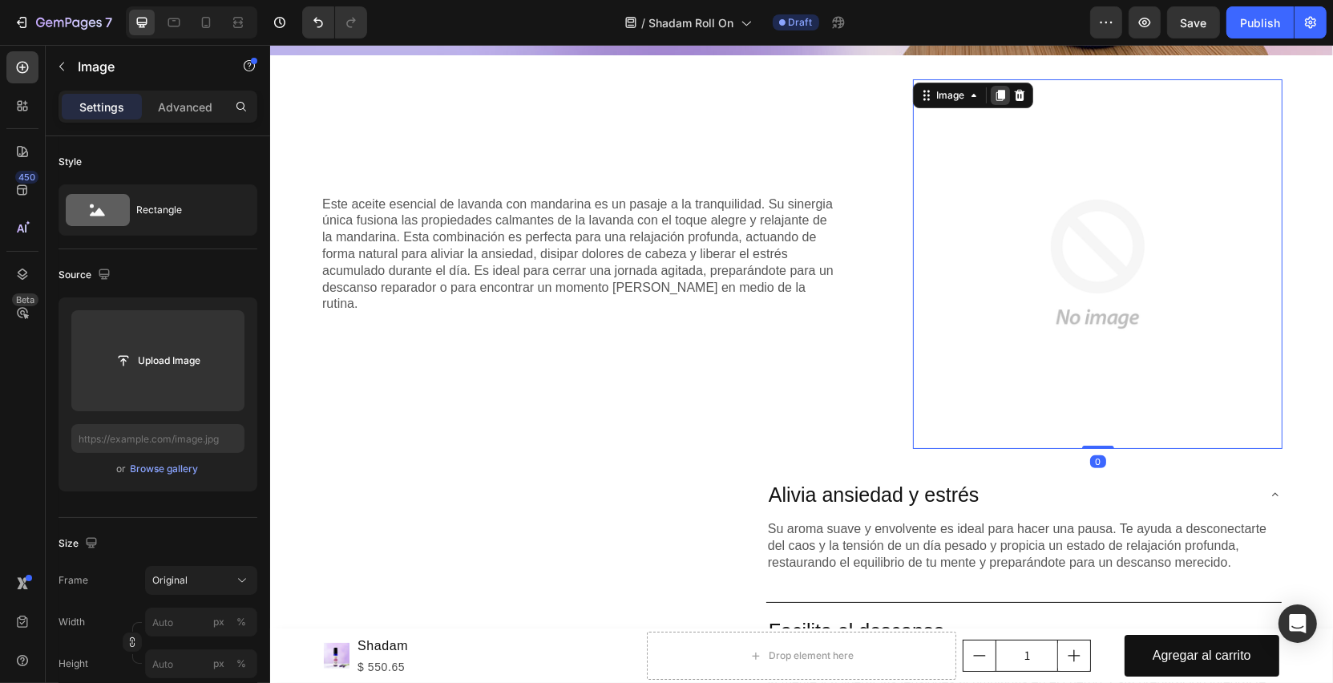
click at [996, 86] on div at bounding box center [999, 95] width 19 height 19
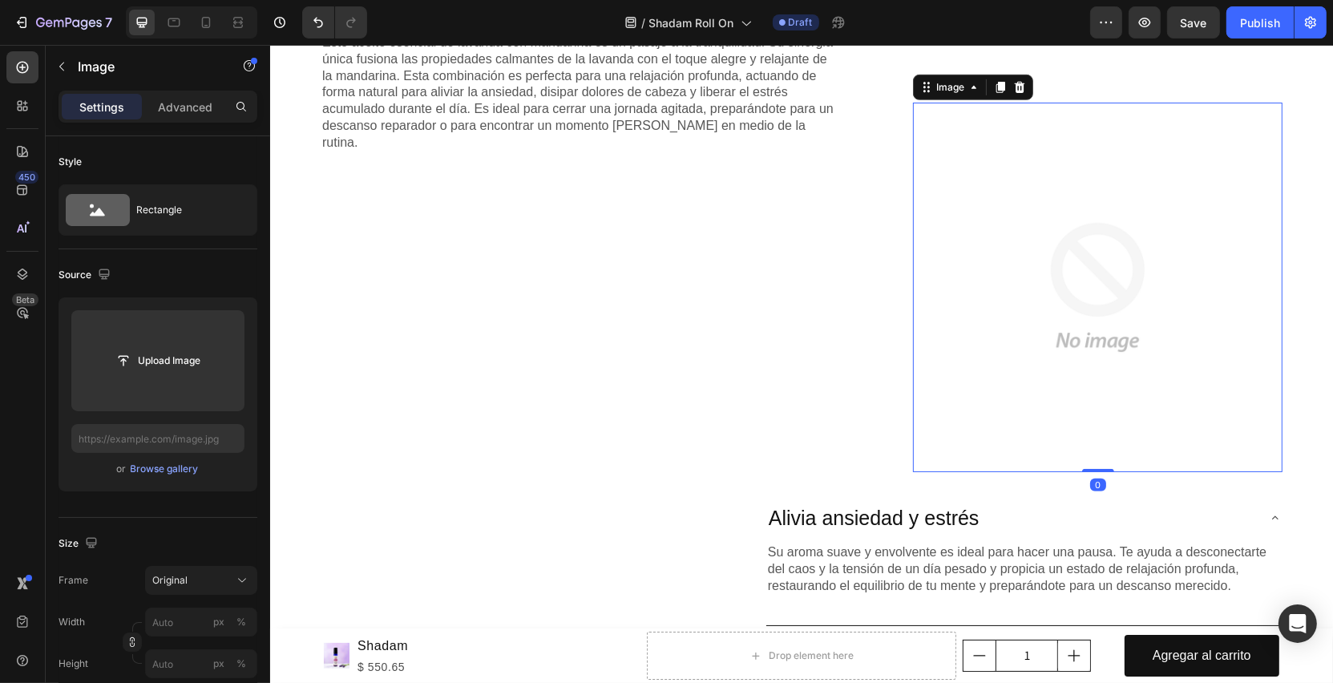
scroll to position [811, 0]
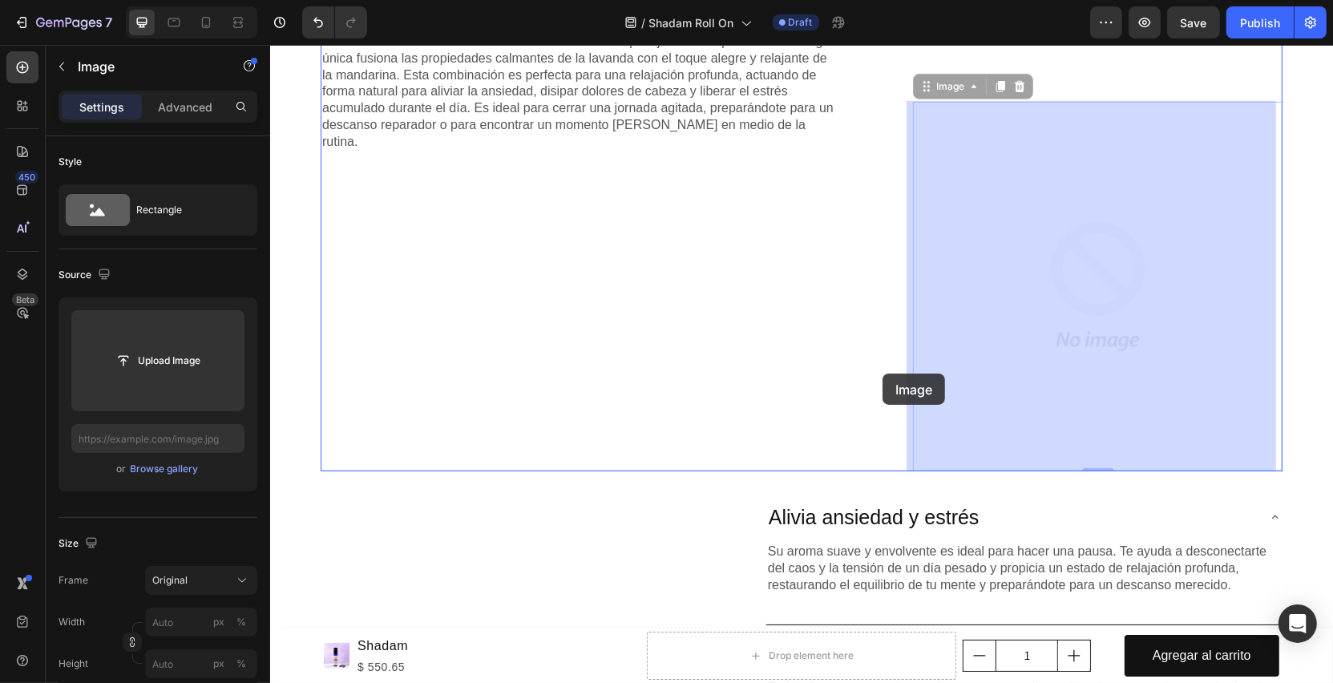
drag, startPoint x: 1078, startPoint y: 263, endPoint x: 903, endPoint y: 297, distance: 178.2
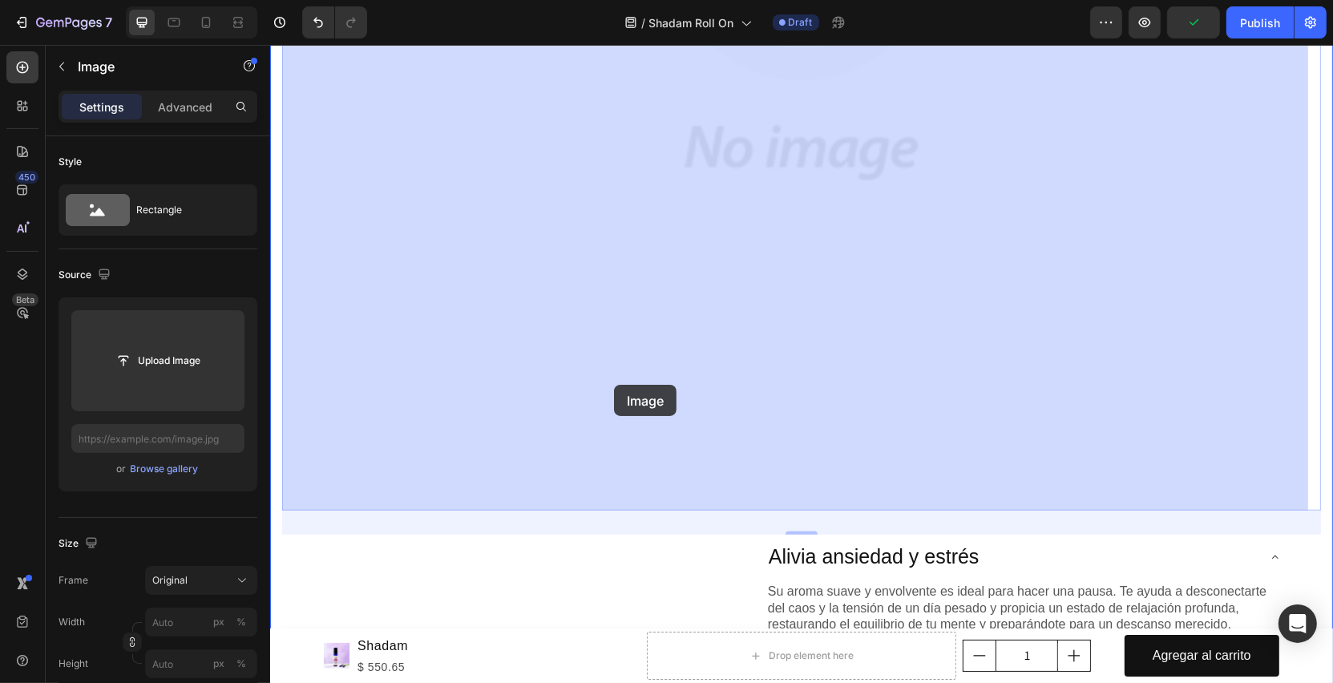
scroll to position [1825, 0]
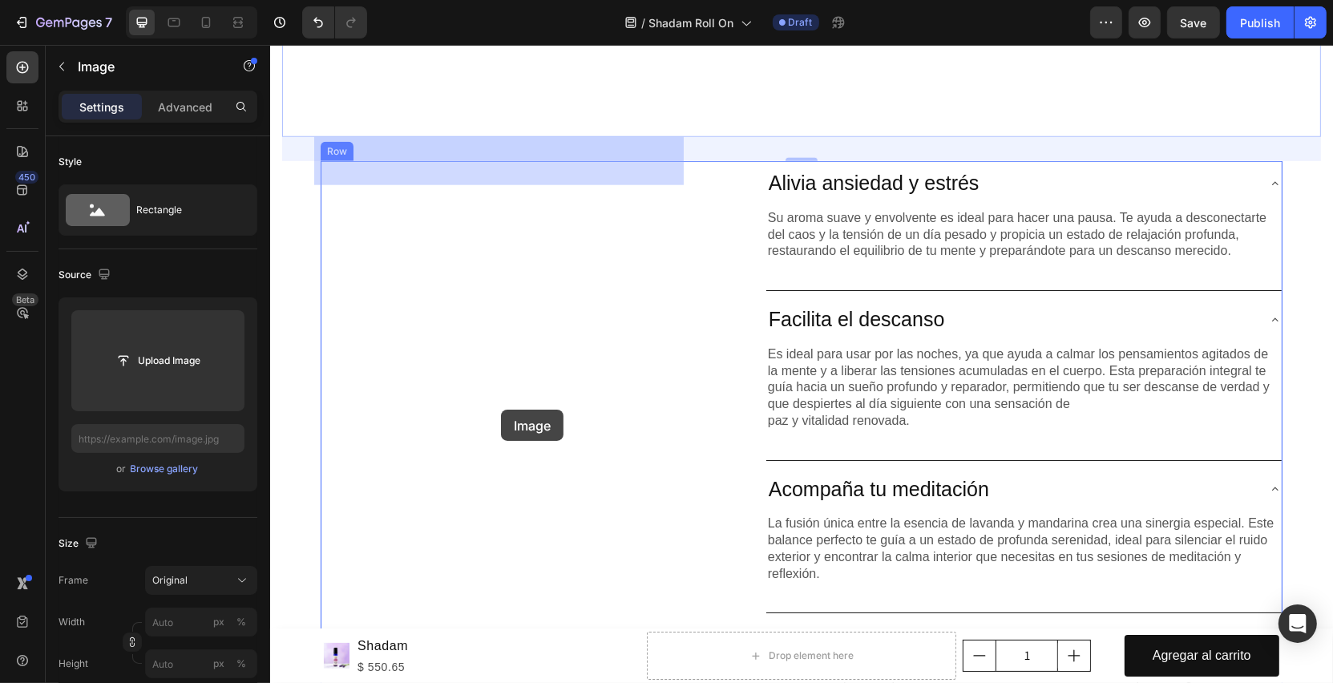
drag, startPoint x: 836, startPoint y: 133, endPoint x: 500, endPoint y: 410, distance: 435.2
click at [500, 410] on div "Header Product Images Shadam Product Title $ 550.65 Product Price Product Price…" at bounding box center [800, 69] width 1063 height 3699
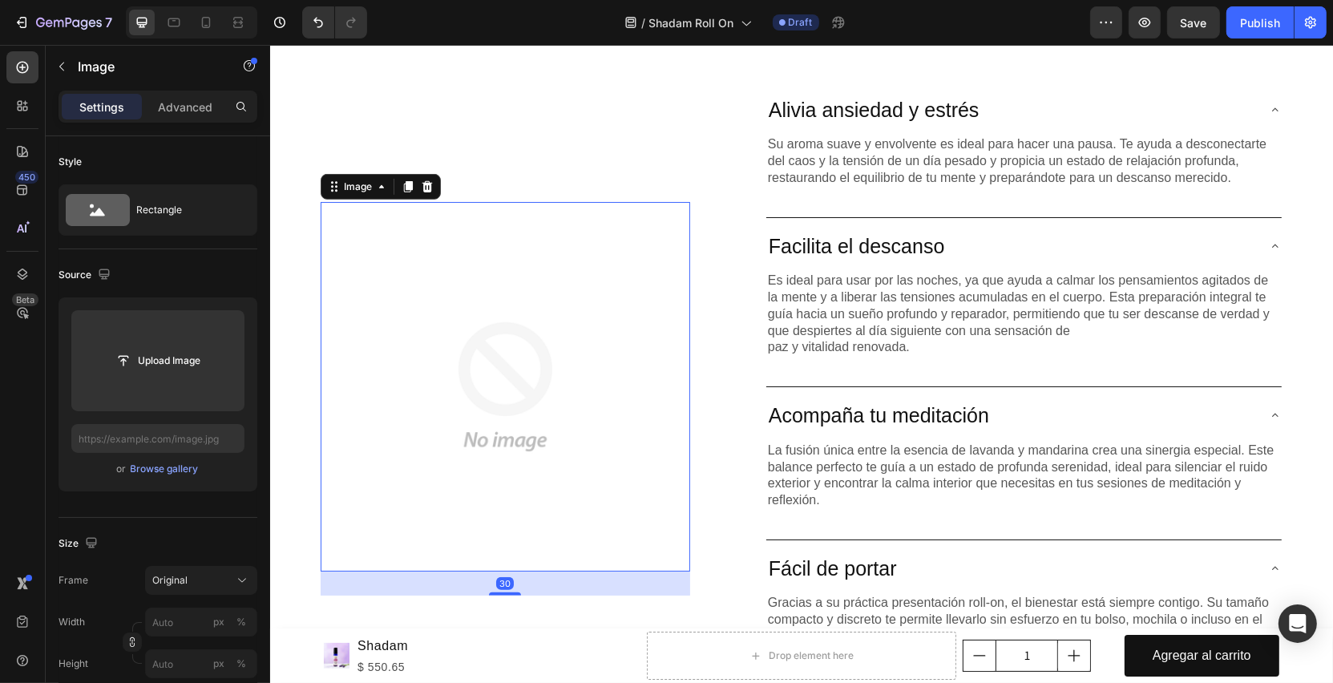
scroll to position [894, 0]
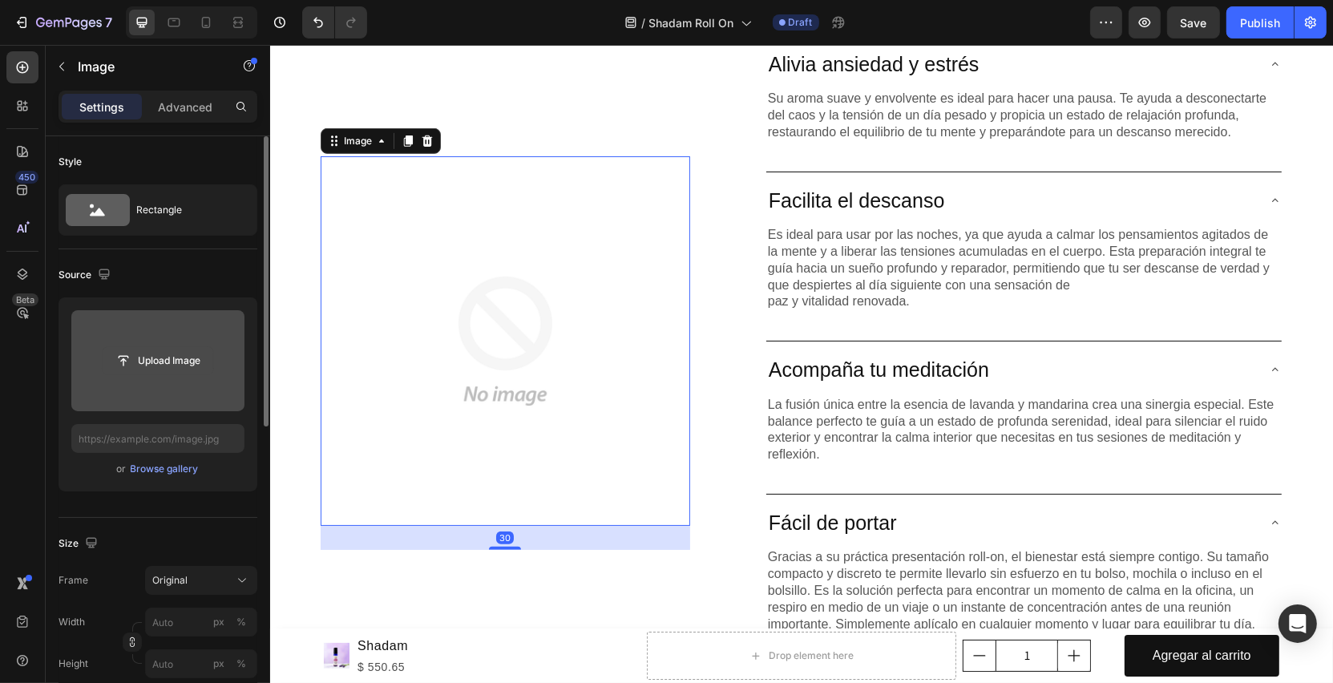
click at [189, 371] on input "file" at bounding box center [158, 360] width 111 height 27
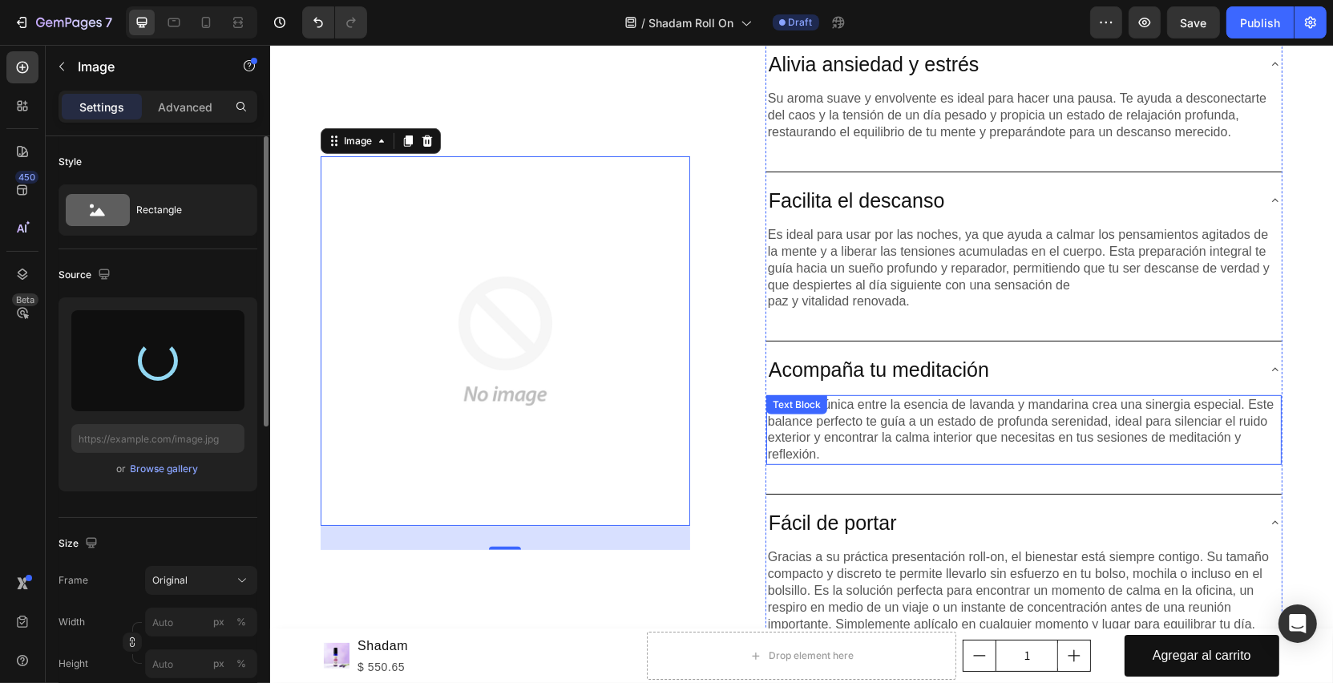
type input "[URL][DOMAIN_NAME]"
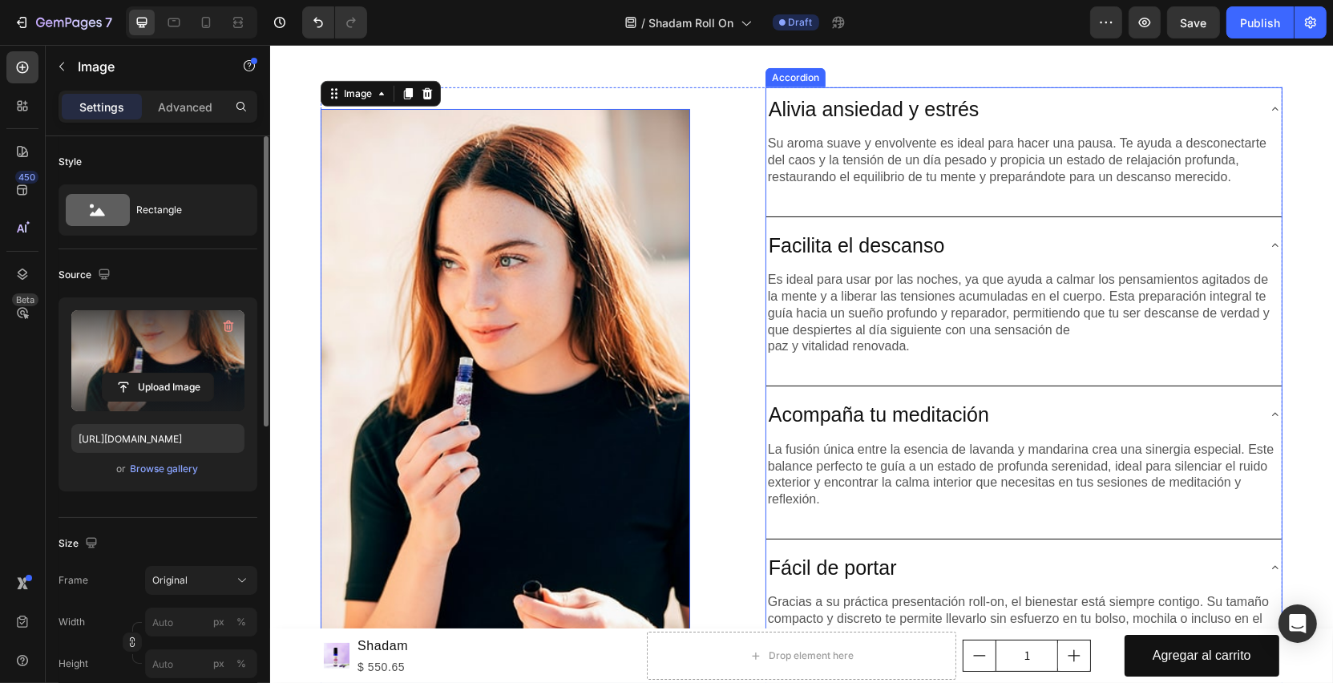
scroll to position [841, 0]
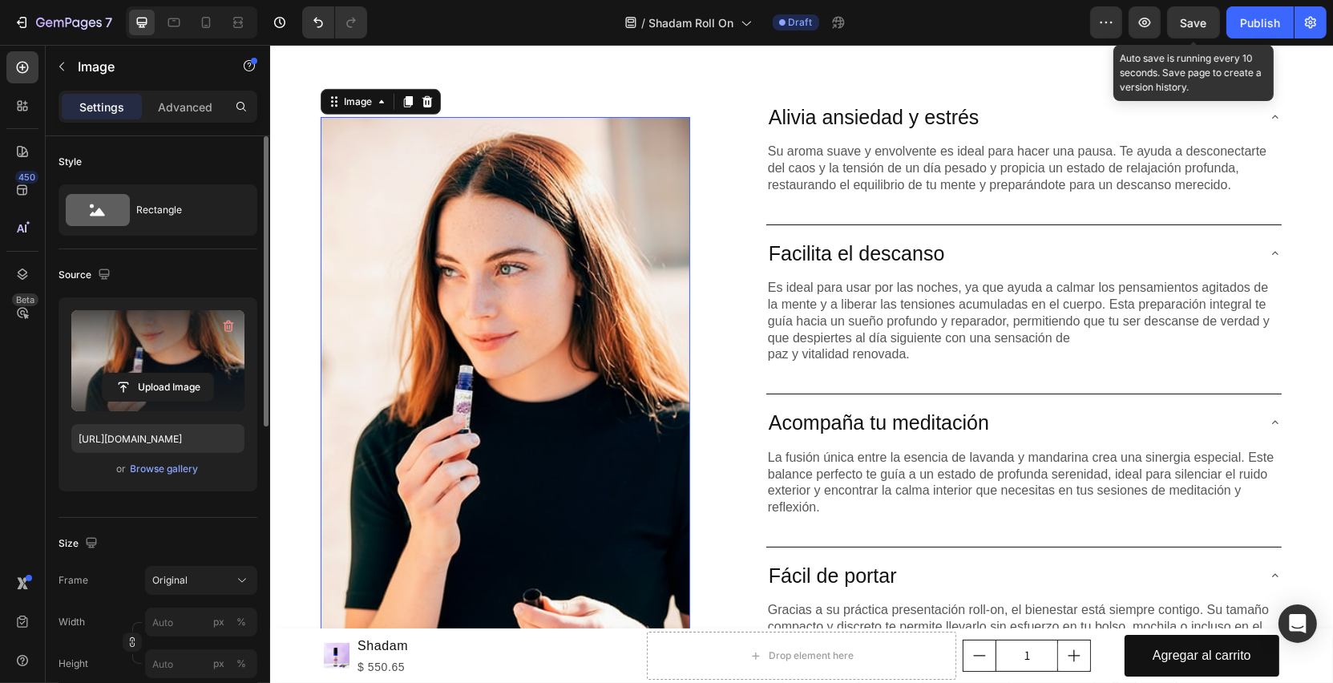
click at [1194, 30] on span "Save" at bounding box center [1194, 23] width 26 height 14
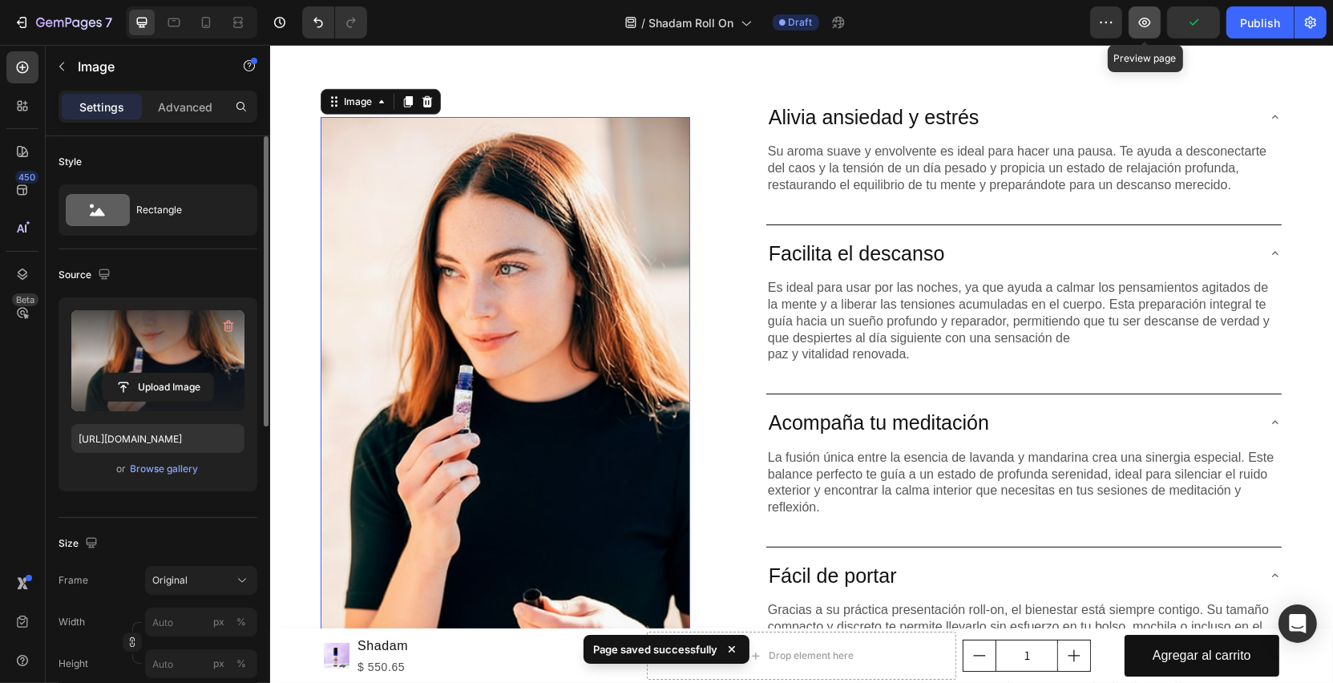
click at [1146, 23] on icon "button" at bounding box center [1145, 22] width 16 height 16
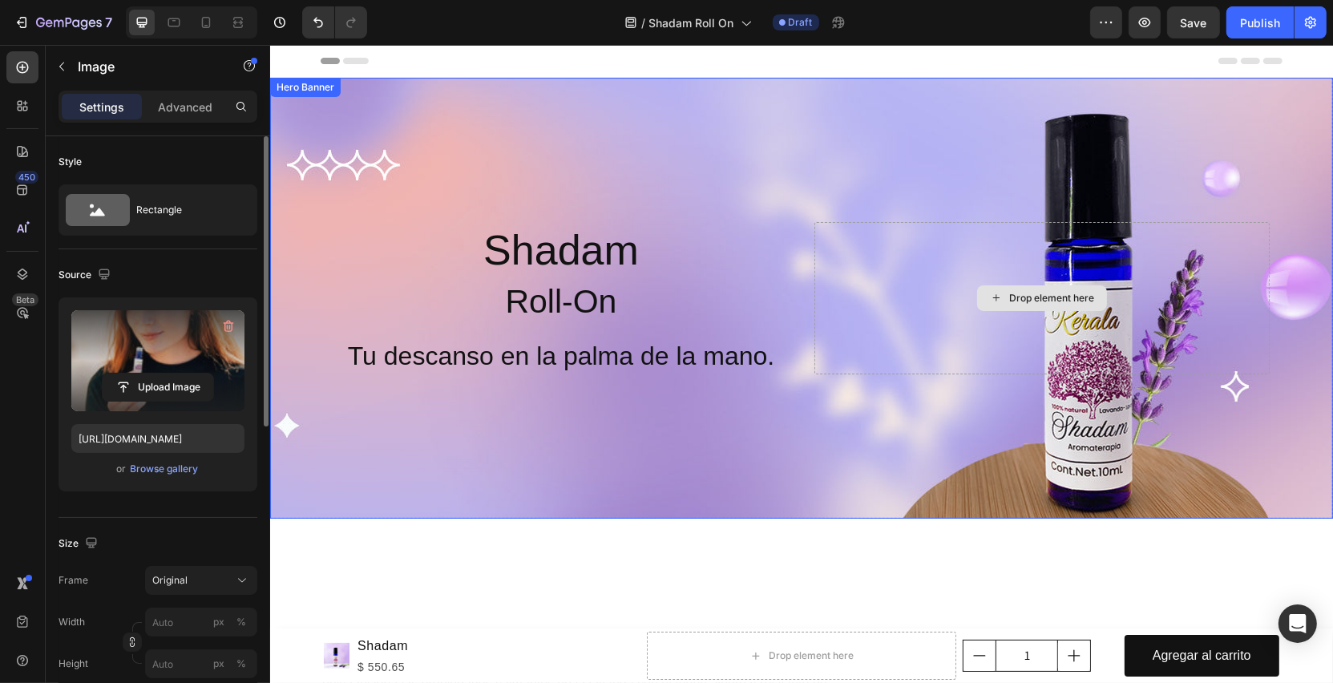
scroll to position [357, 0]
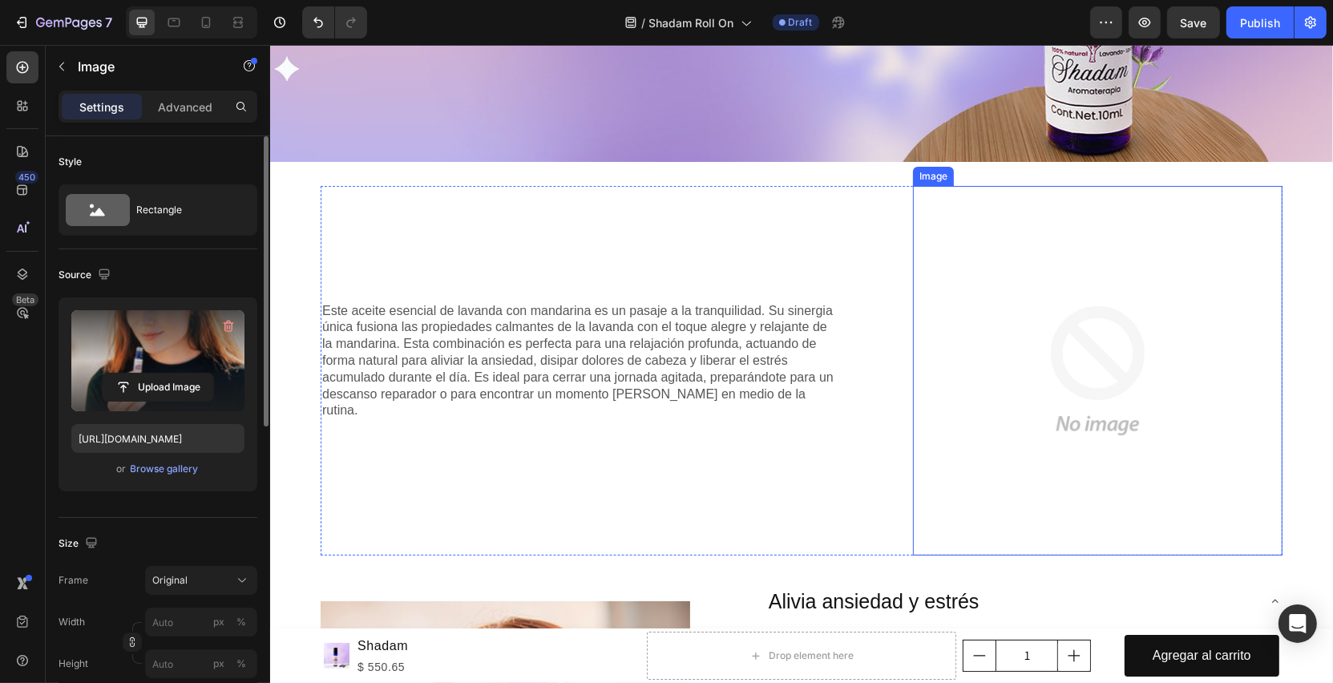
click at [1103, 390] on img at bounding box center [1097, 371] width 370 height 370
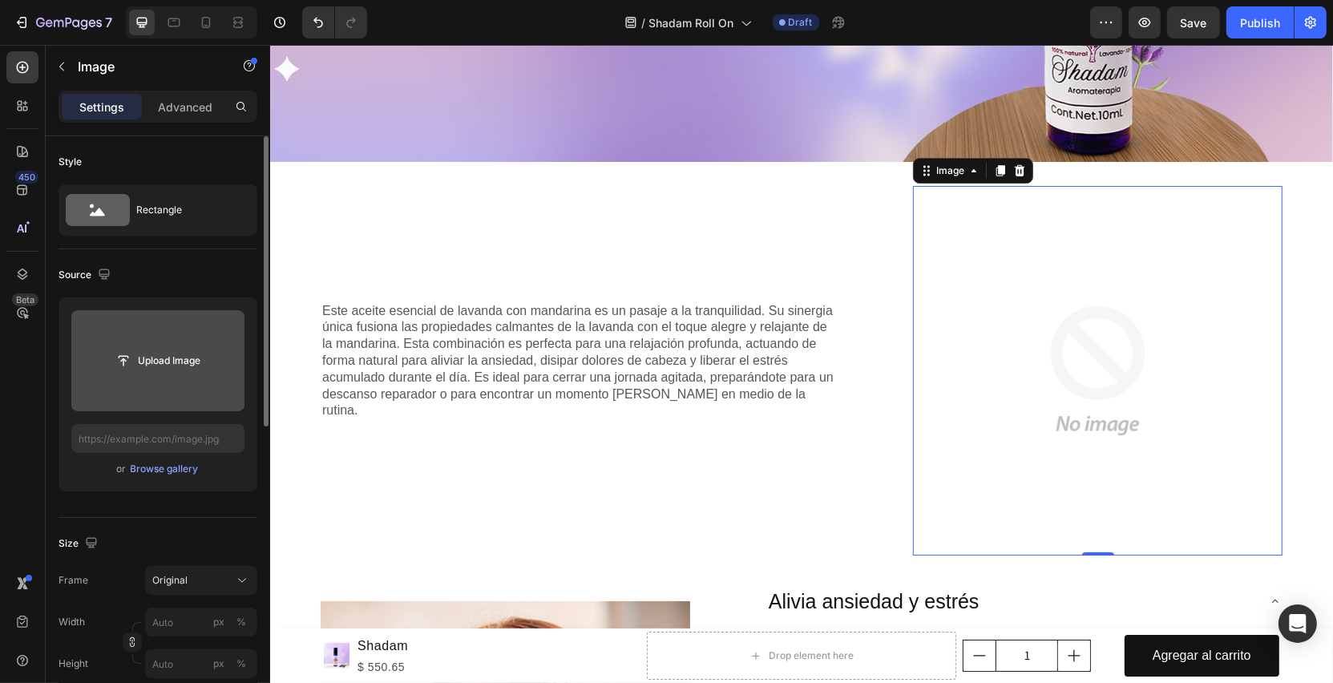
click at [168, 363] on input "file" at bounding box center [158, 360] width 111 height 27
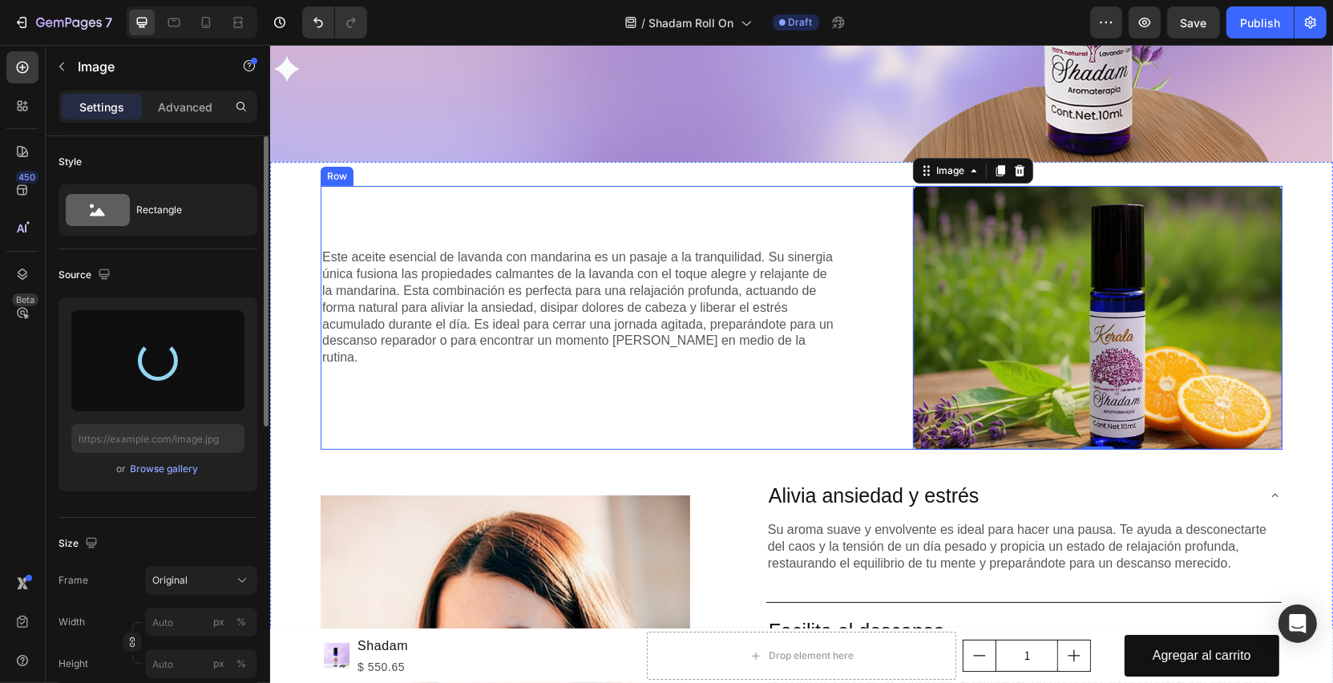
type input "[URL][DOMAIN_NAME]"
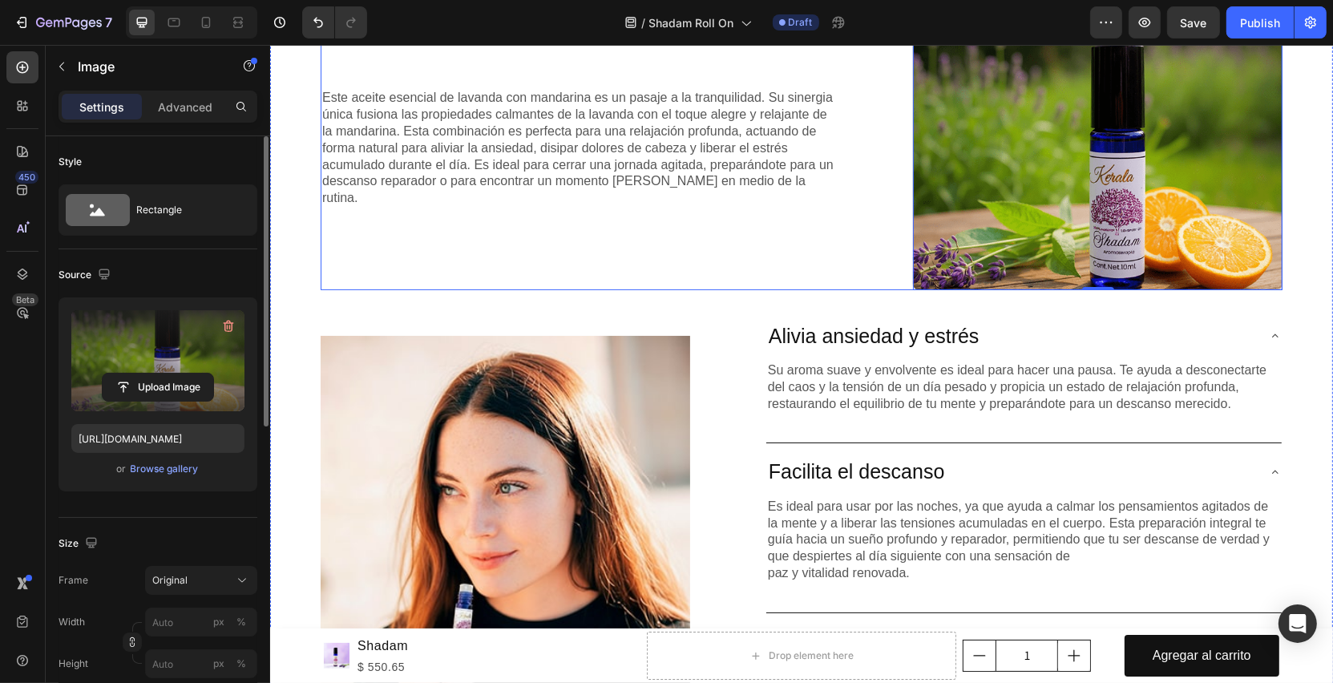
scroll to position [556, 0]
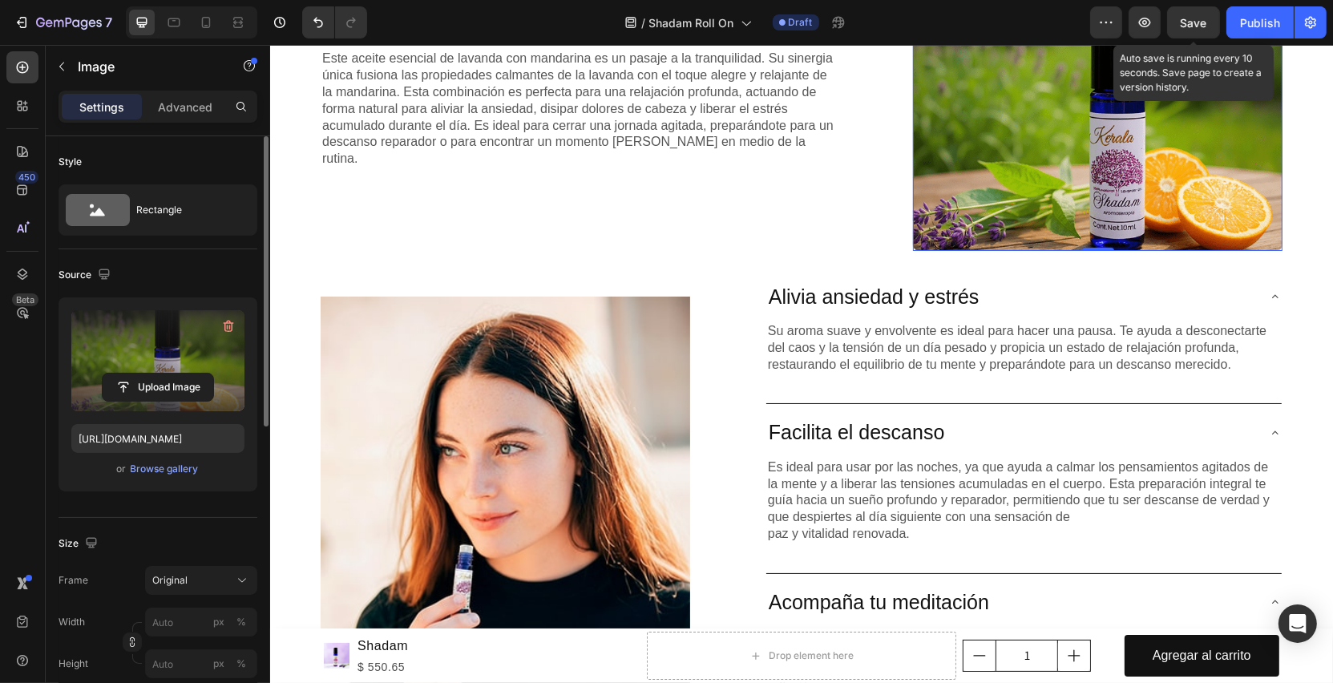
click at [1189, 26] on span "Save" at bounding box center [1194, 23] width 26 height 14
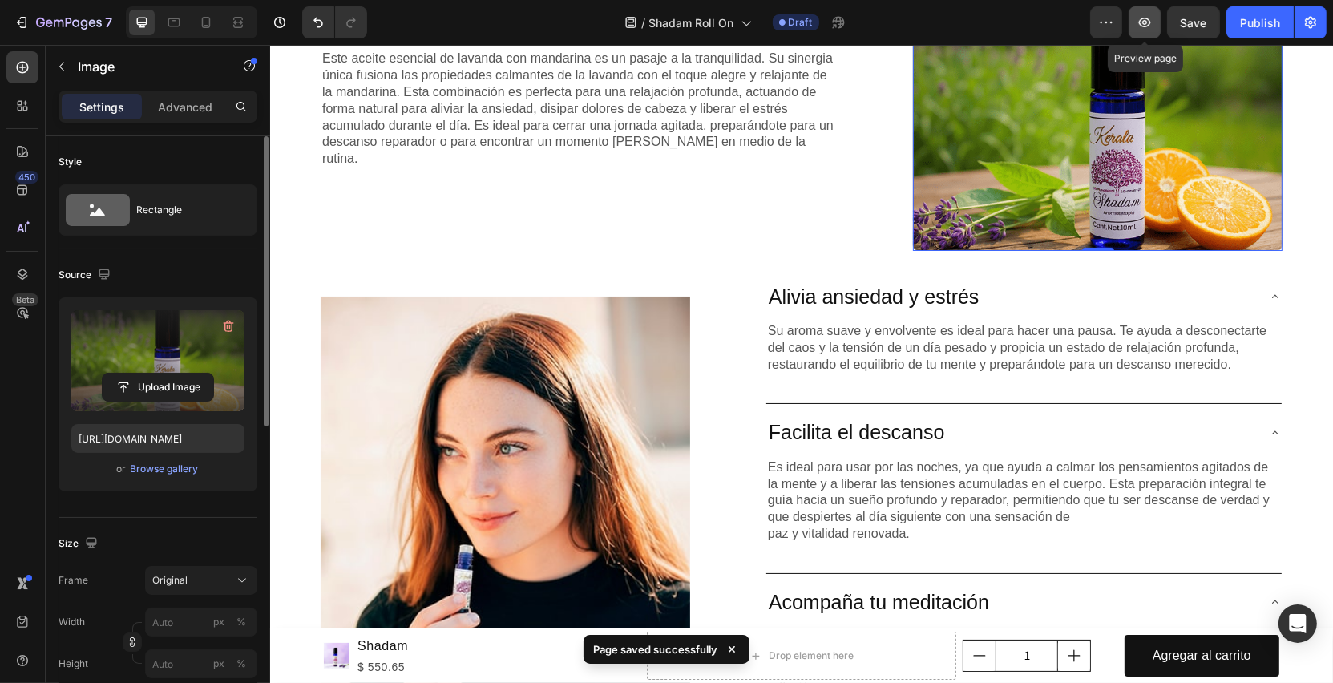
click at [1159, 29] on button "button" at bounding box center [1145, 22] width 32 height 32
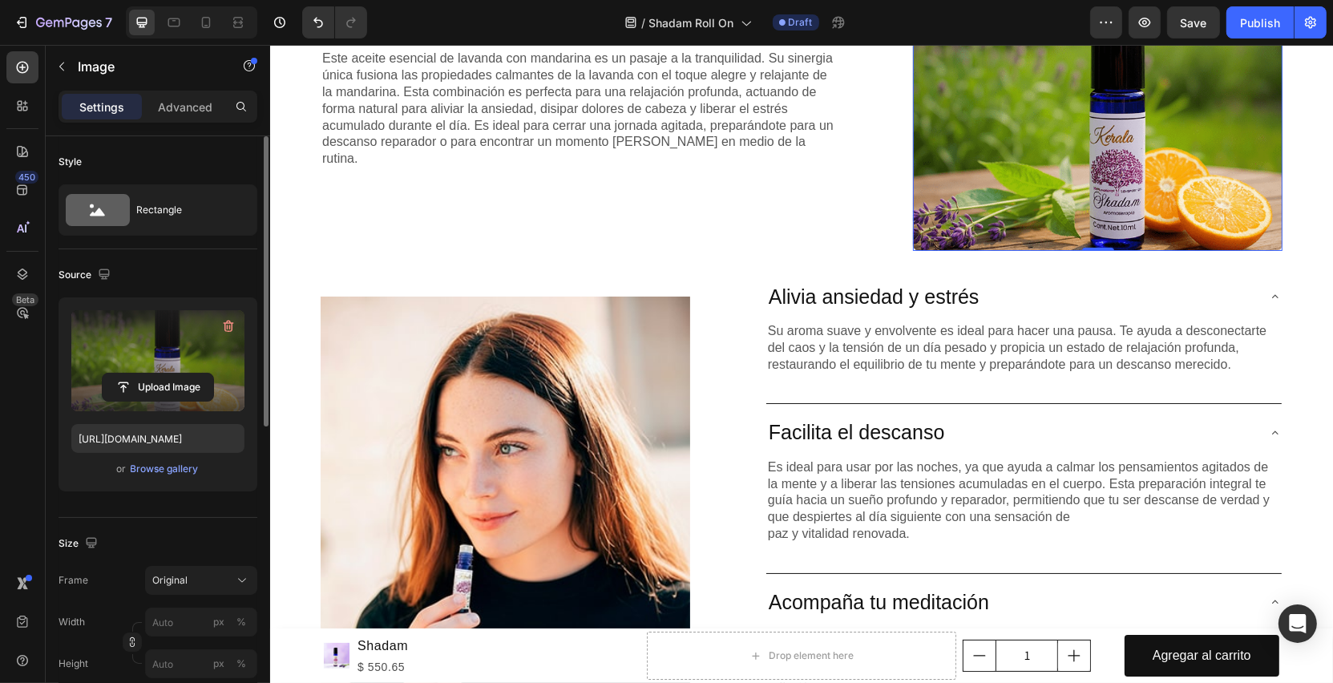
click at [1113, 167] on img at bounding box center [1097, 119] width 370 height 264
click at [231, 323] on icon "button" at bounding box center [228, 326] width 16 height 16
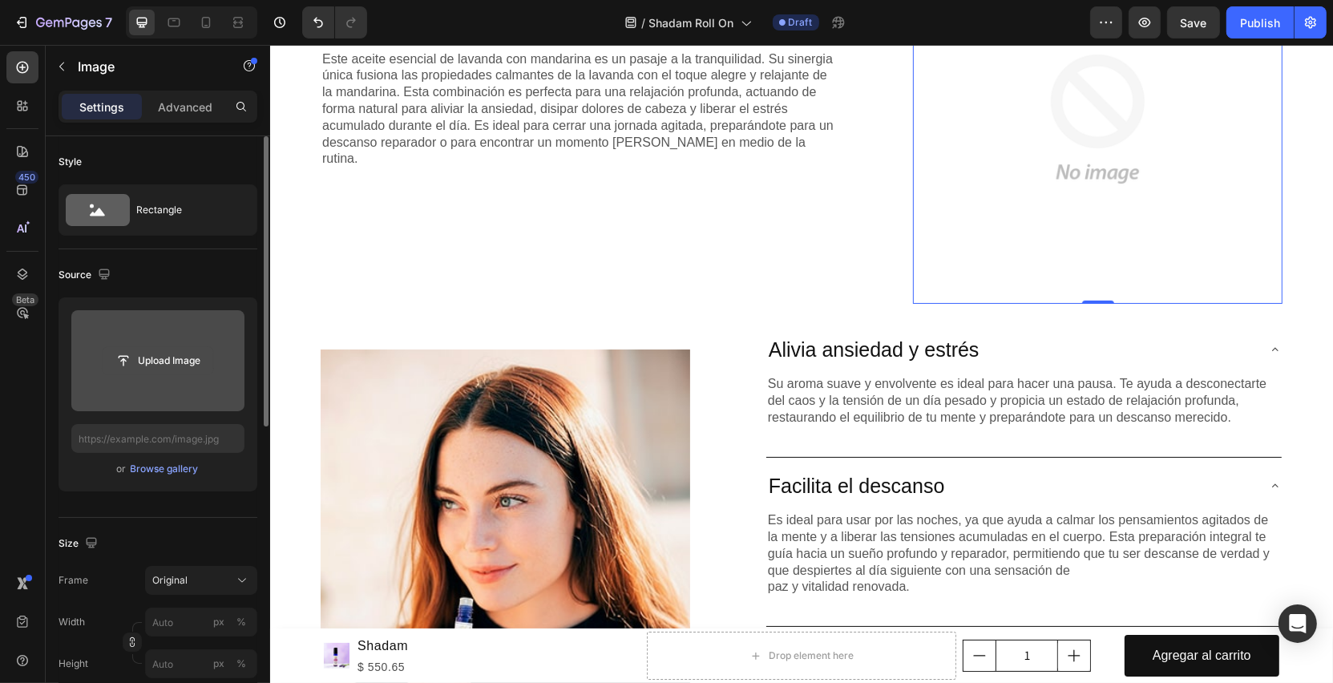
click at [188, 356] on input "file" at bounding box center [158, 360] width 111 height 27
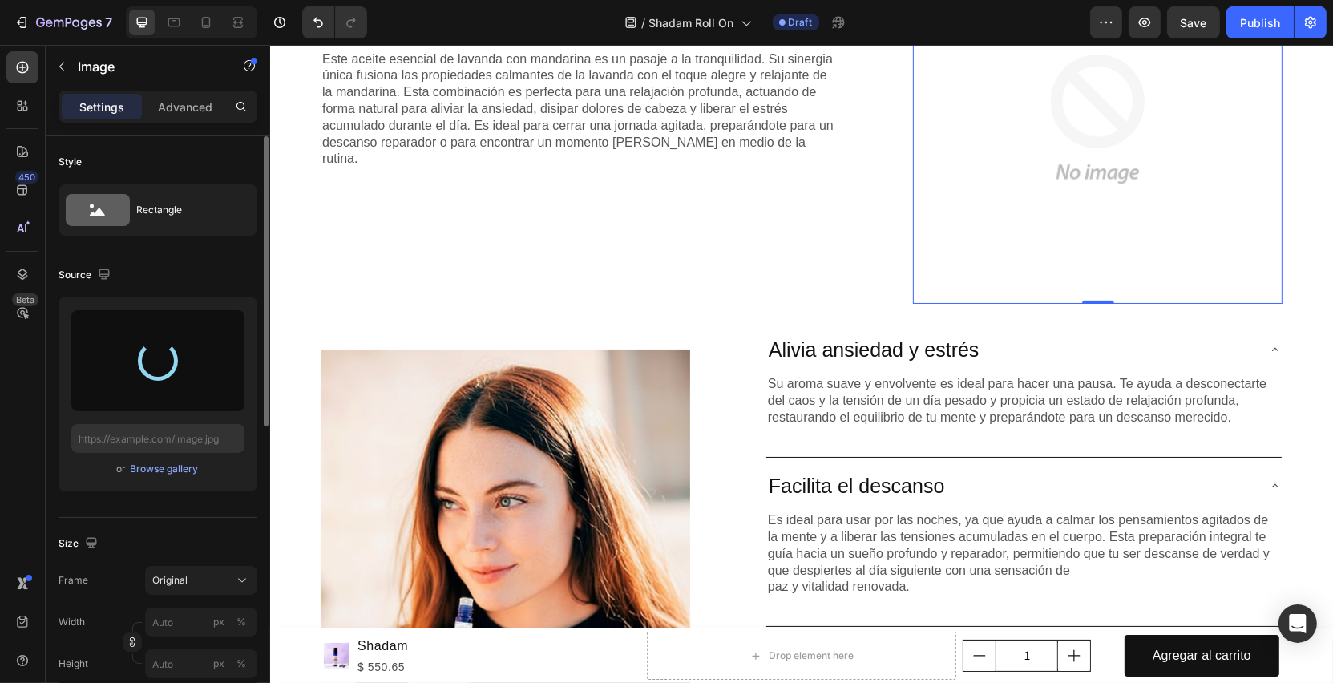
type input "[URL][DOMAIN_NAME]"
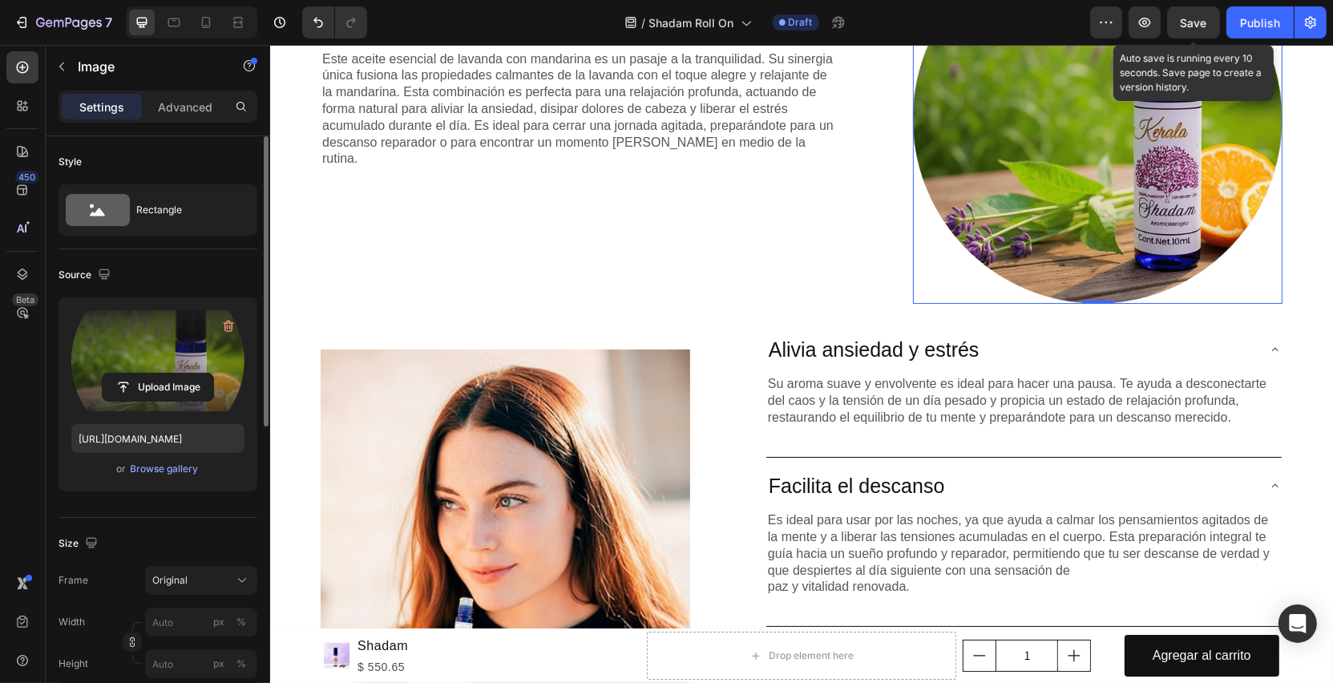
click at [1195, 22] on span "Save" at bounding box center [1194, 23] width 26 height 14
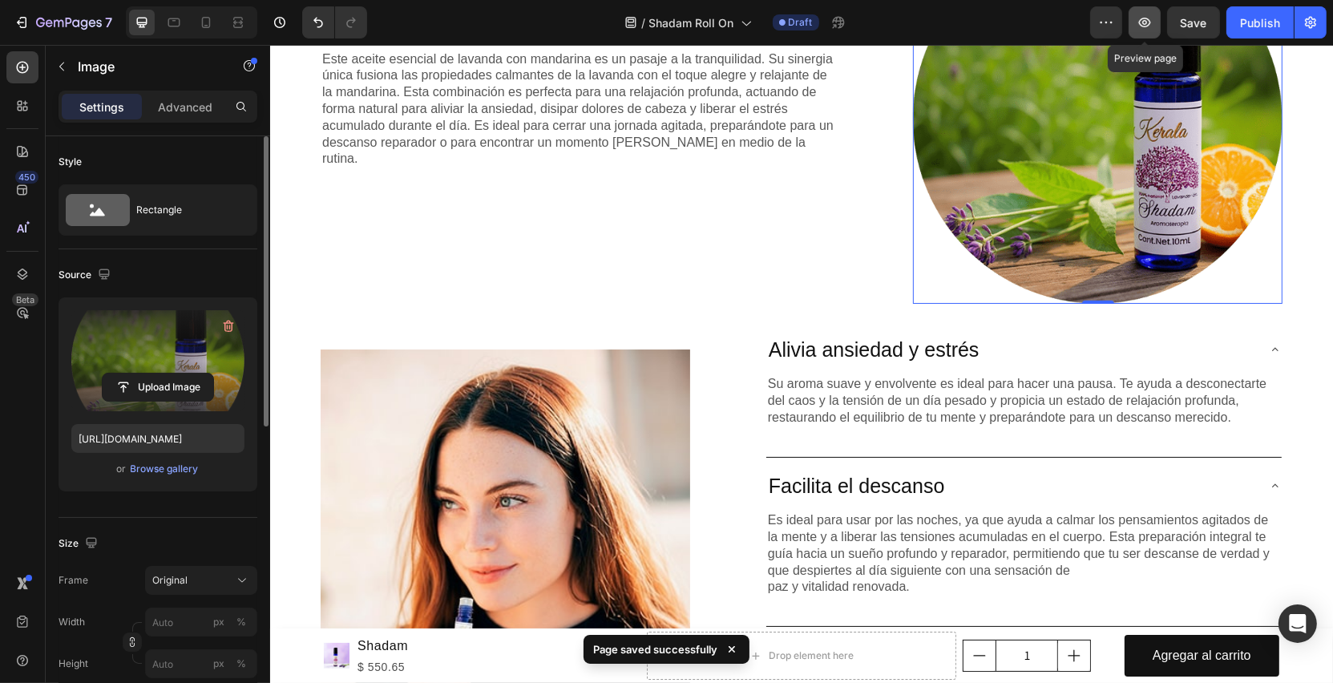
click at [1152, 30] on icon "button" at bounding box center [1145, 22] width 16 height 16
